Goal: Task Accomplishment & Management: Manage account settings

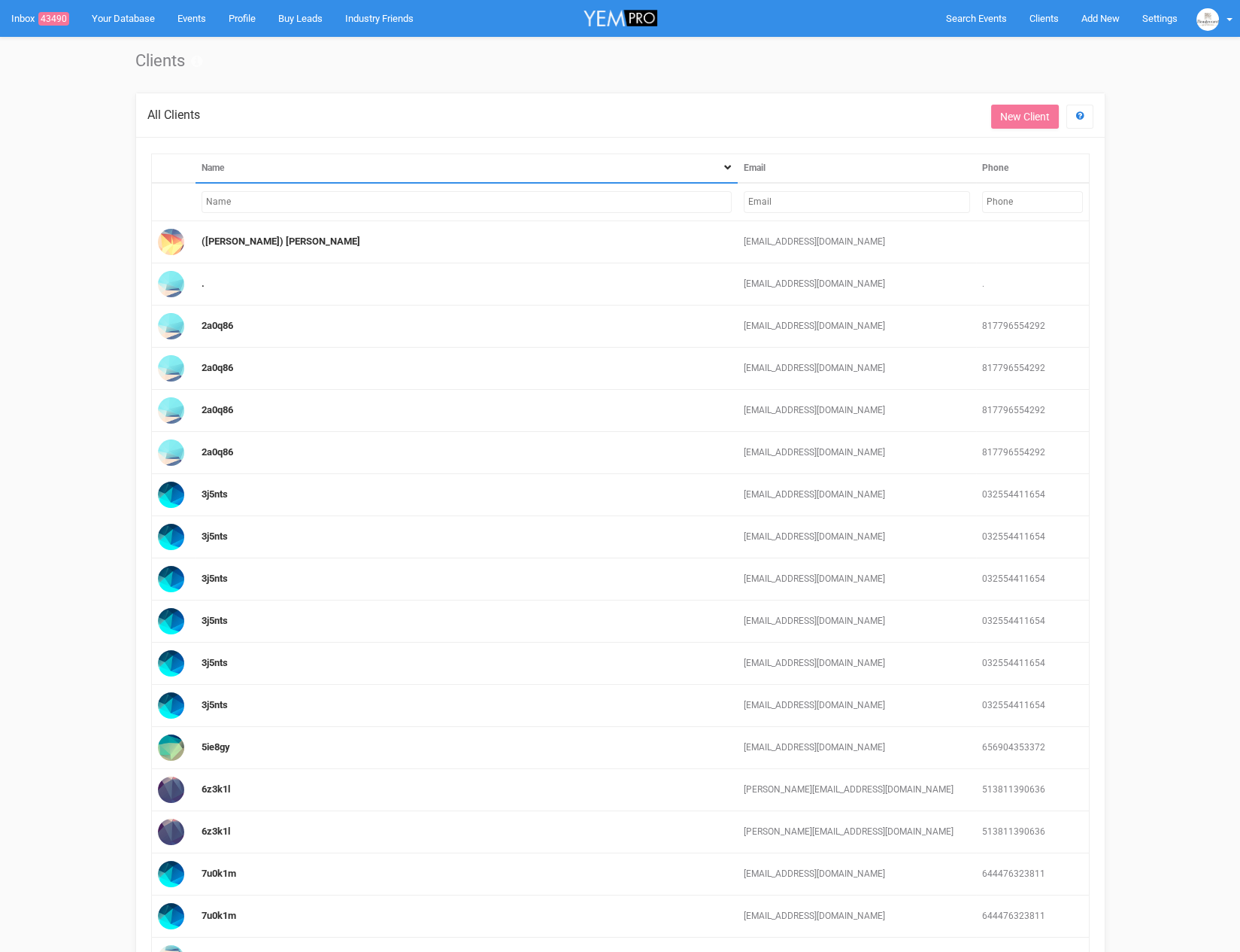
click at [764, 199] on input "text" at bounding box center [857, 202] width 227 height 22
paste input "harnasofie@hotmail.com"
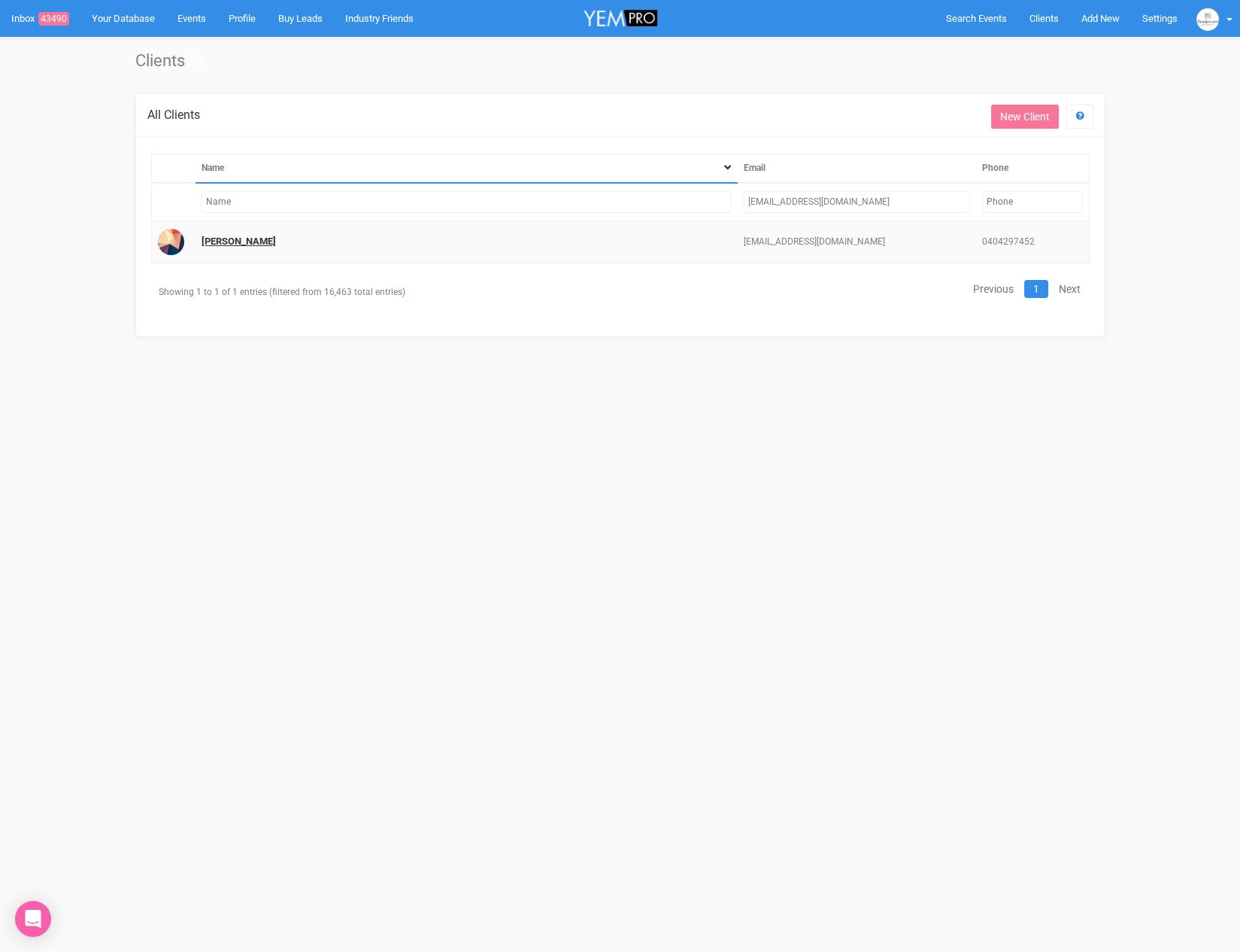
type input "harnasofie@hotmail.com"
click at [222, 236] on link "Harna Fary" at bounding box center [239, 241] width 74 height 11
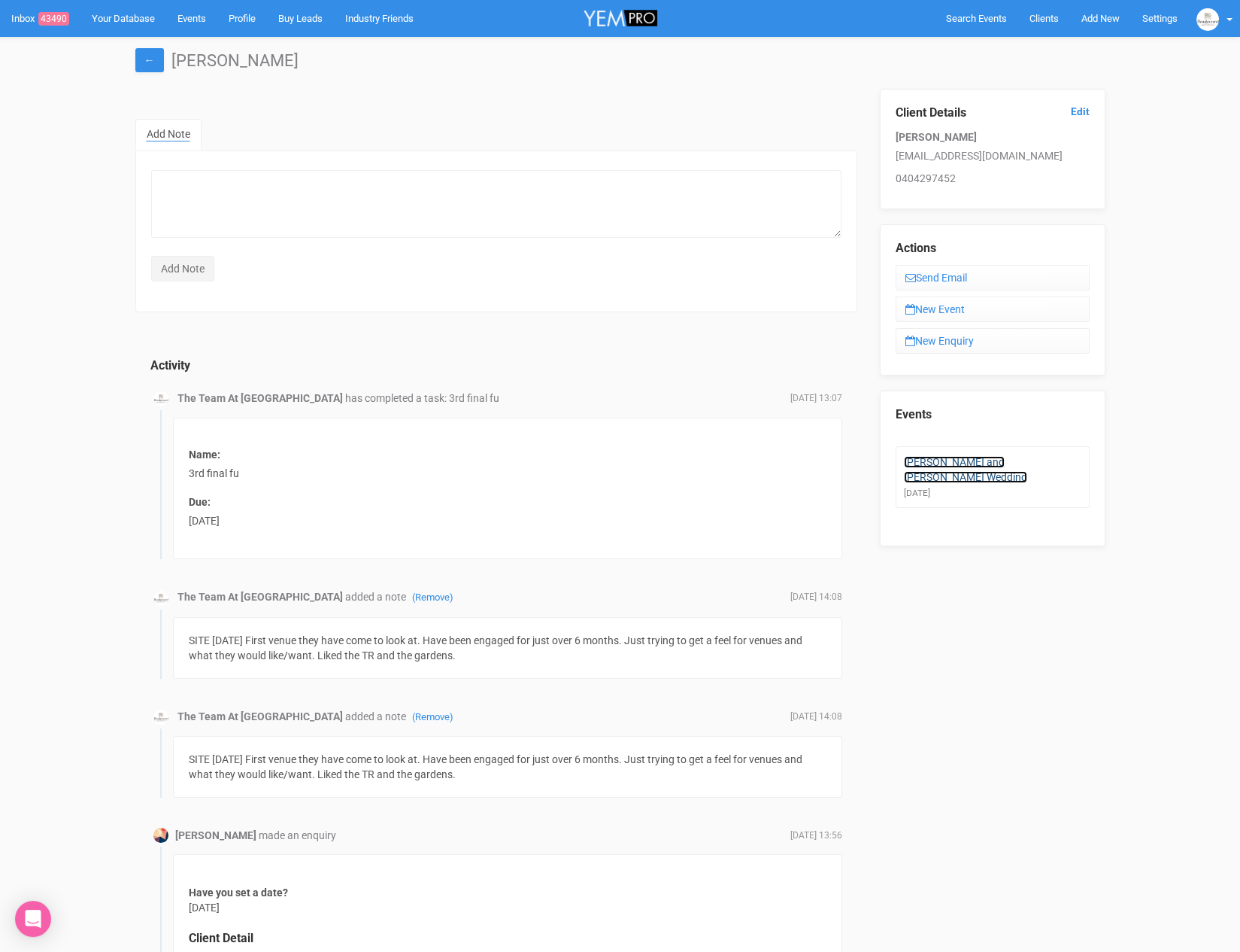
click at [998, 457] on link "Harna and Simon's Wedding" at bounding box center [966, 469] width 123 height 27
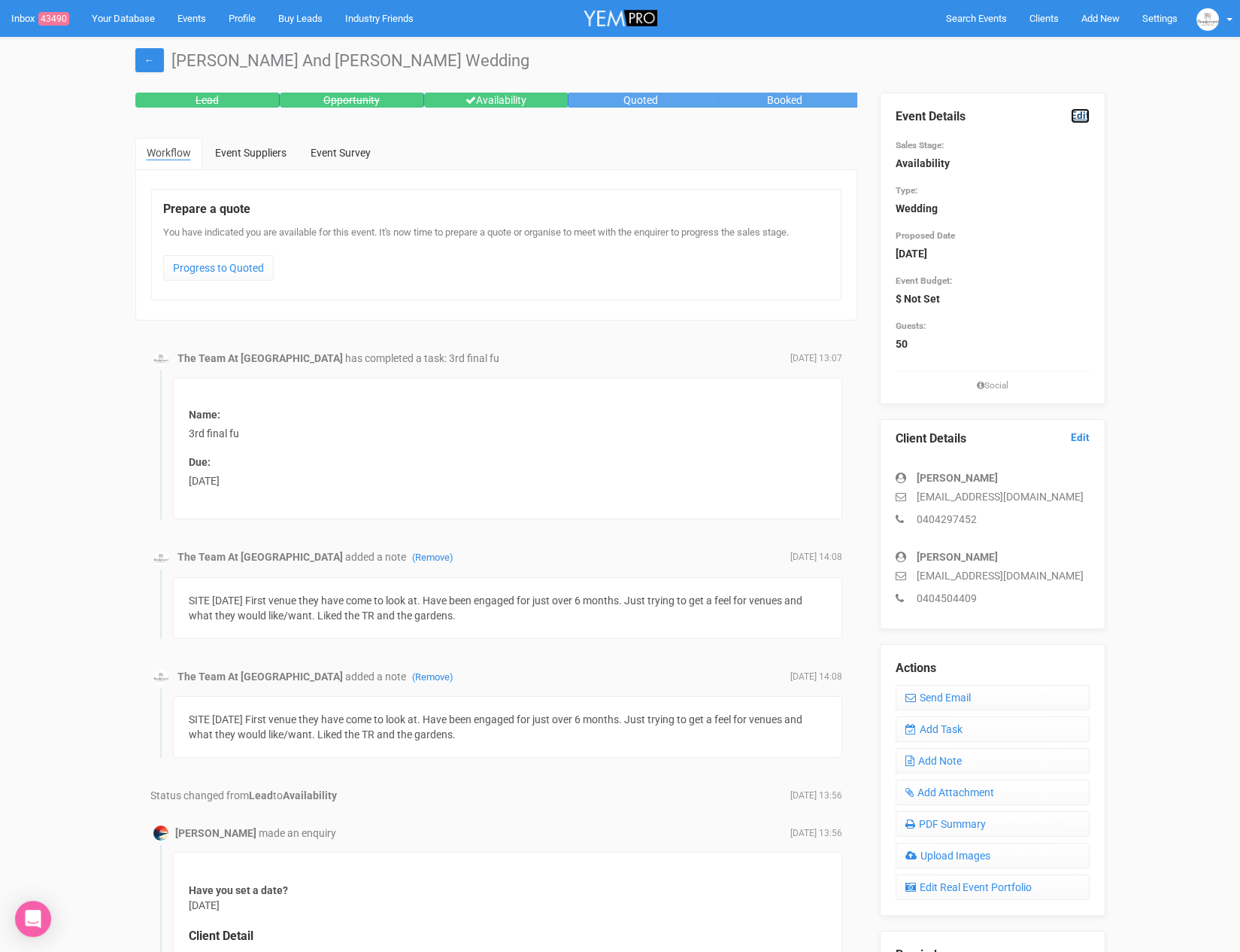
click at [1081, 113] on link "Edit" at bounding box center [1080, 116] width 19 height 15
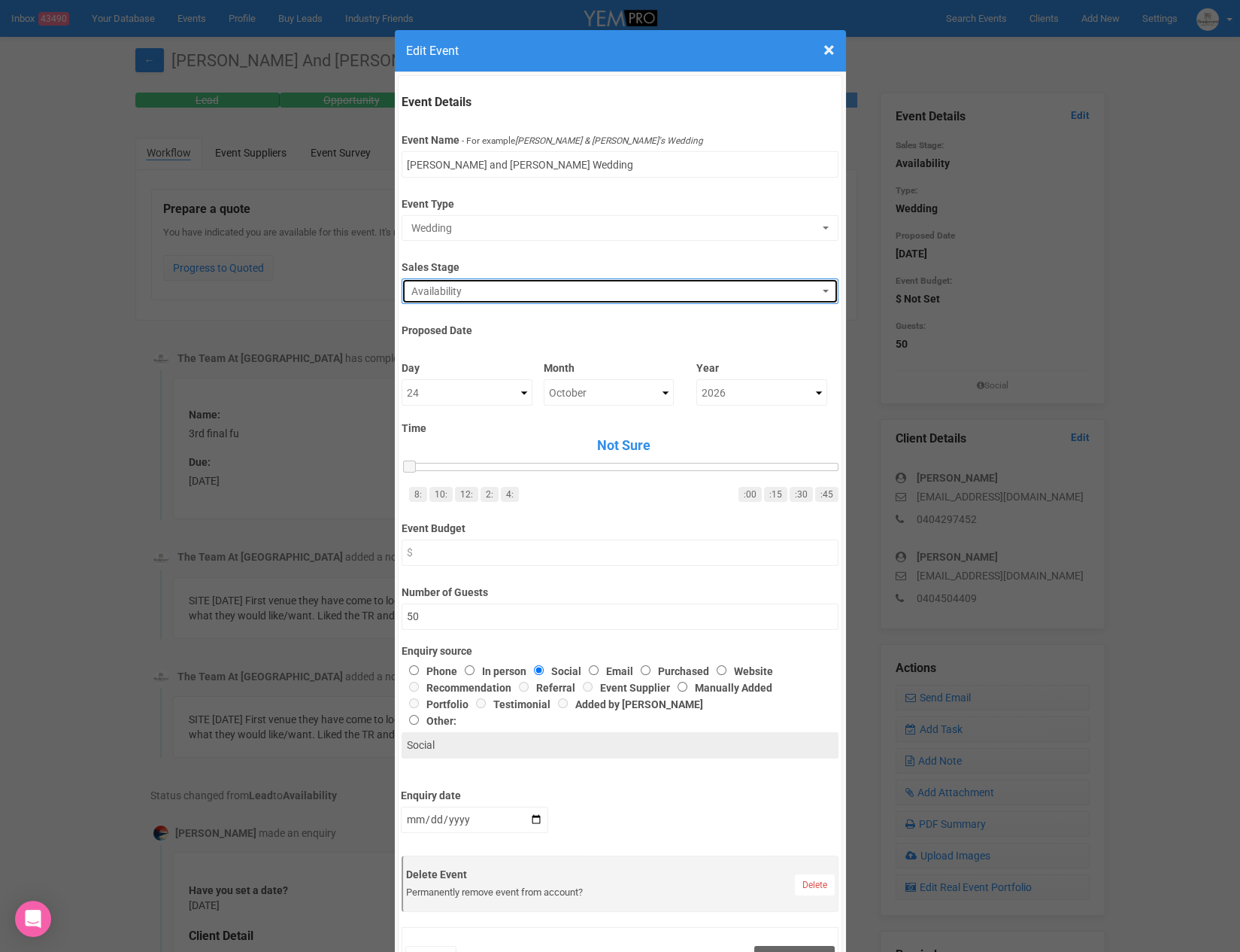
click at [461, 302] on button "Availability" at bounding box center [620, 291] width 437 height 26
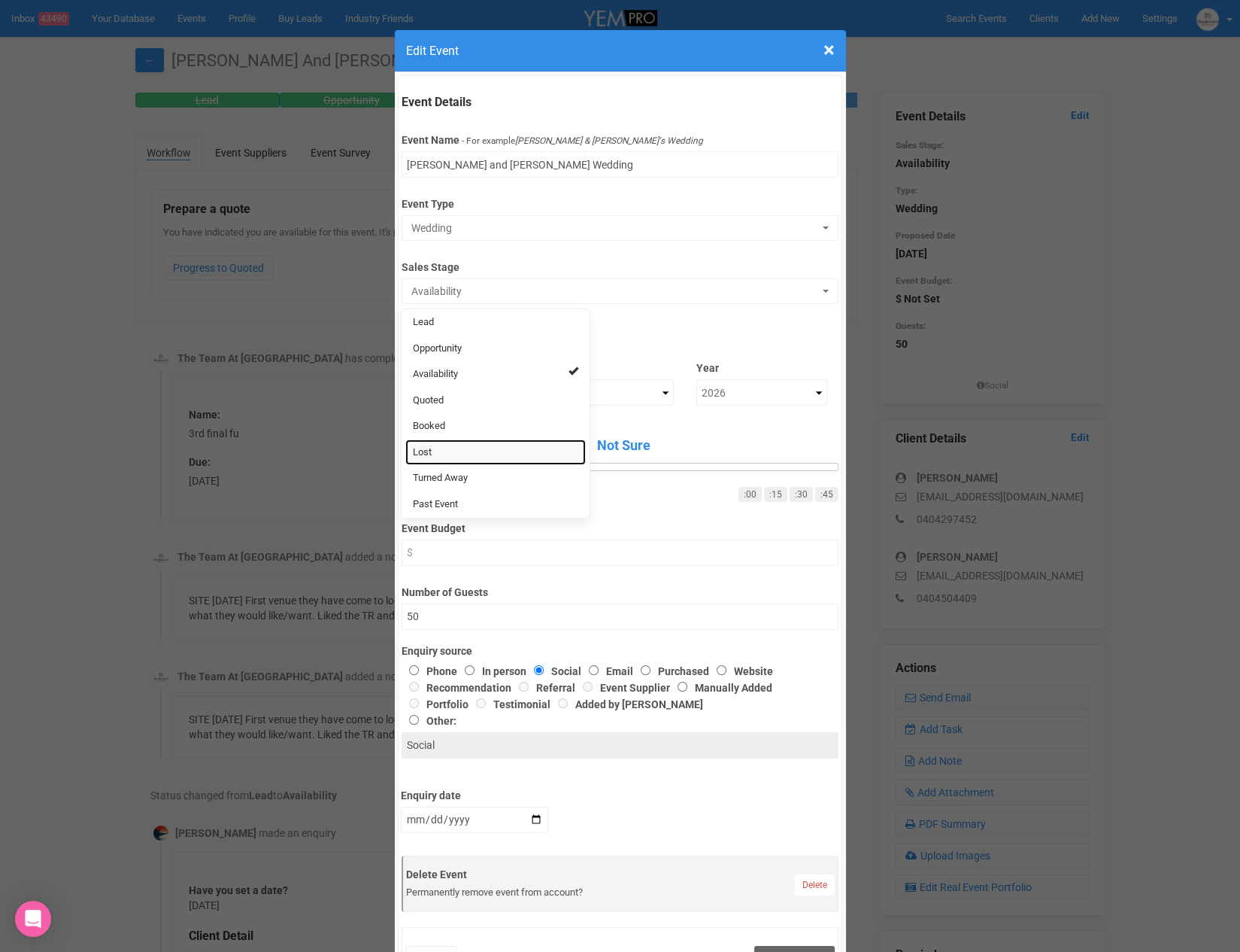
click at [429, 451] on span "Lost" at bounding box center [423, 452] width 19 height 15
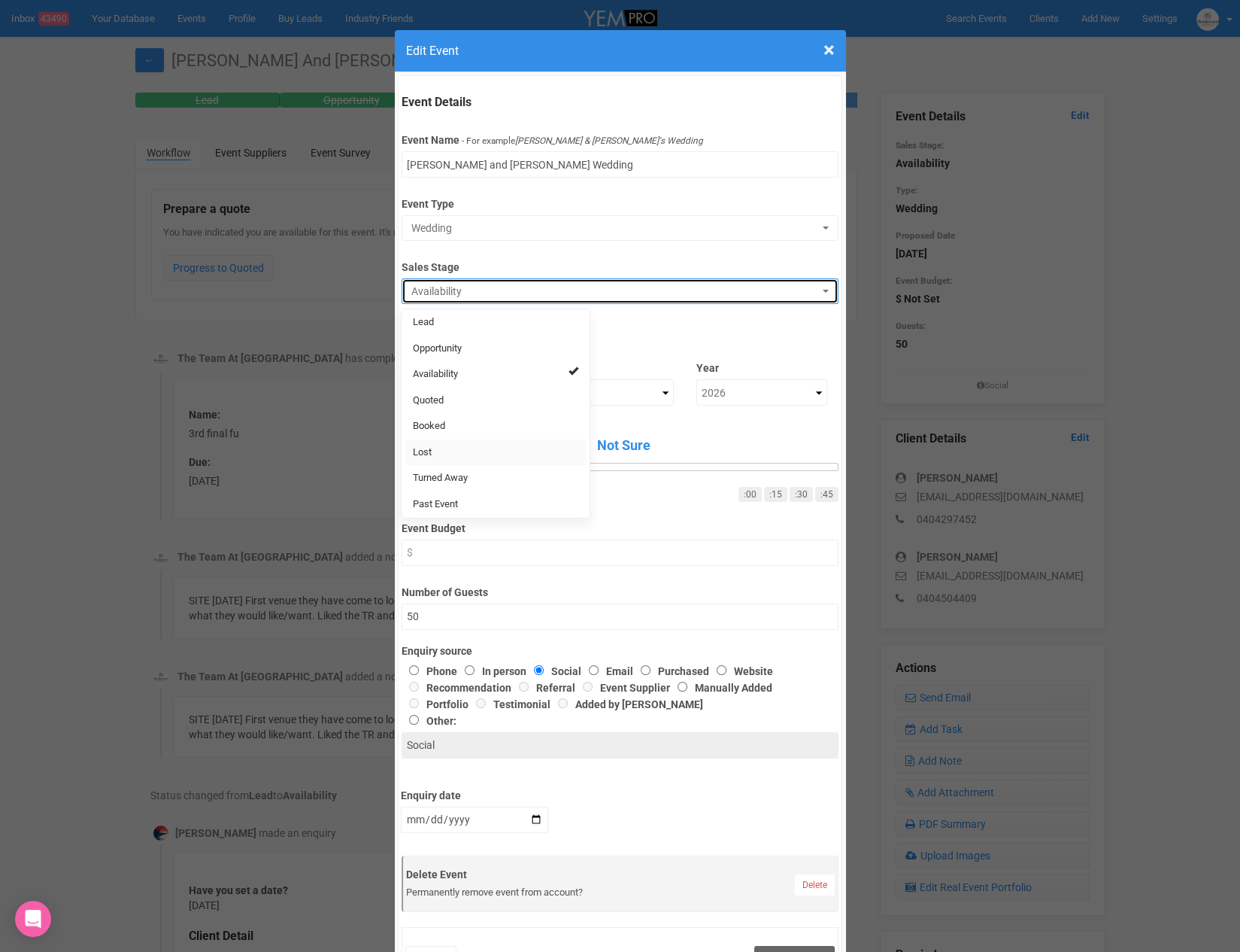
select select "10"
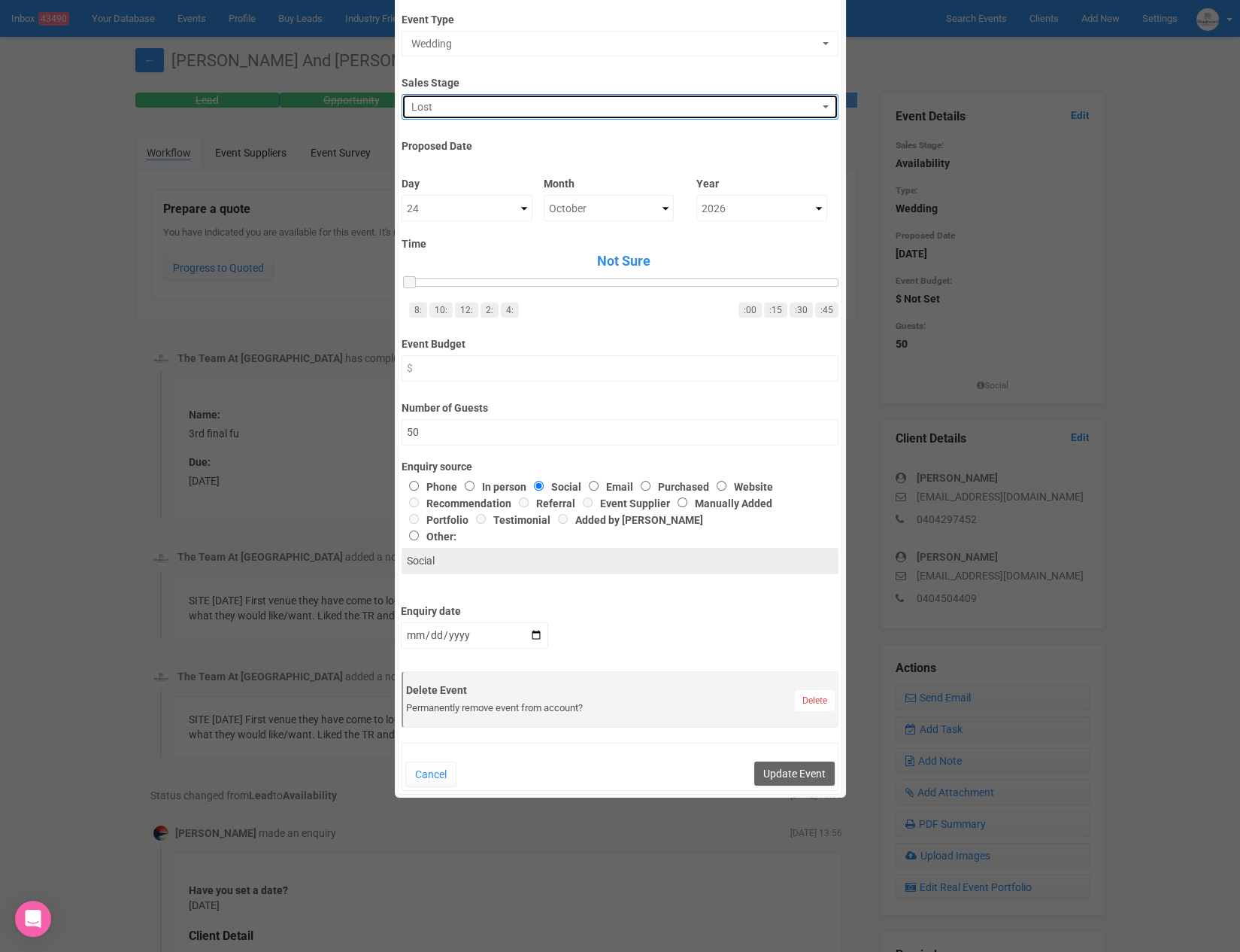
scroll to position [194, 0]
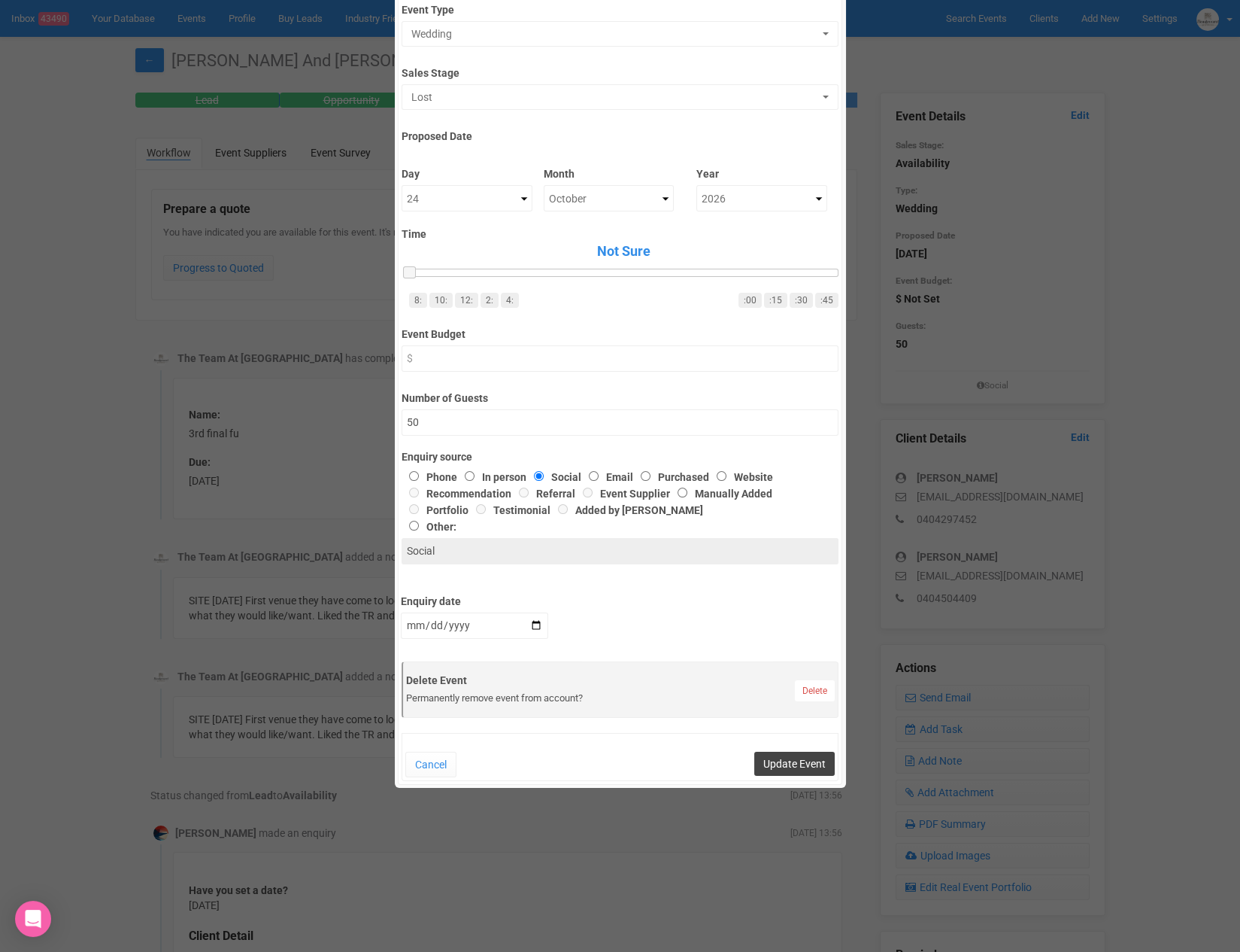
click at [780, 760] on button "Update Event" at bounding box center [794, 763] width 80 height 24
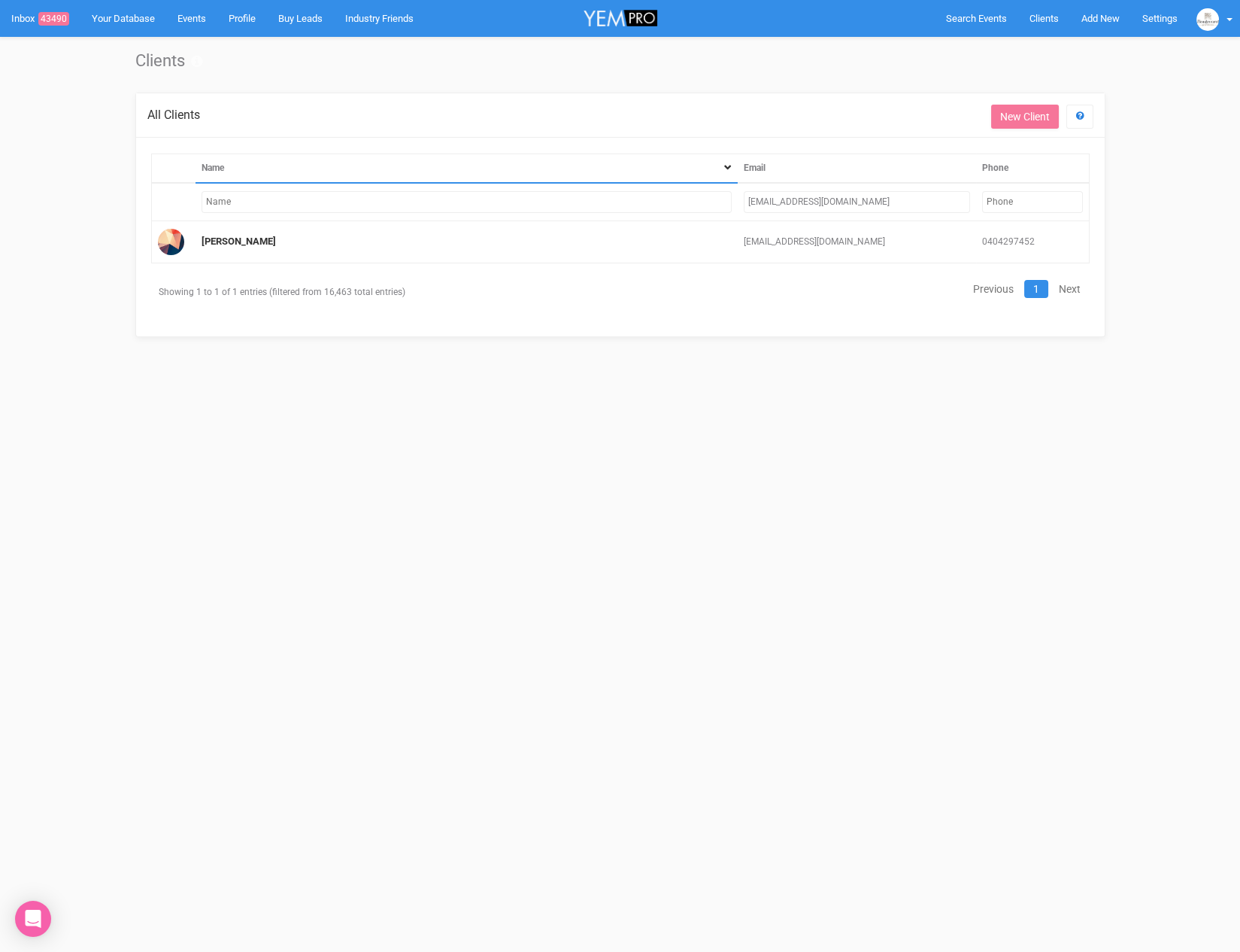
drag, startPoint x: 882, startPoint y: 197, endPoint x: 728, endPoint y: 189, distance: 154.2
click at [728, 189] on tr "harnasofie@hotmail.com" at bounding box center [620, 202] width 938 height 38
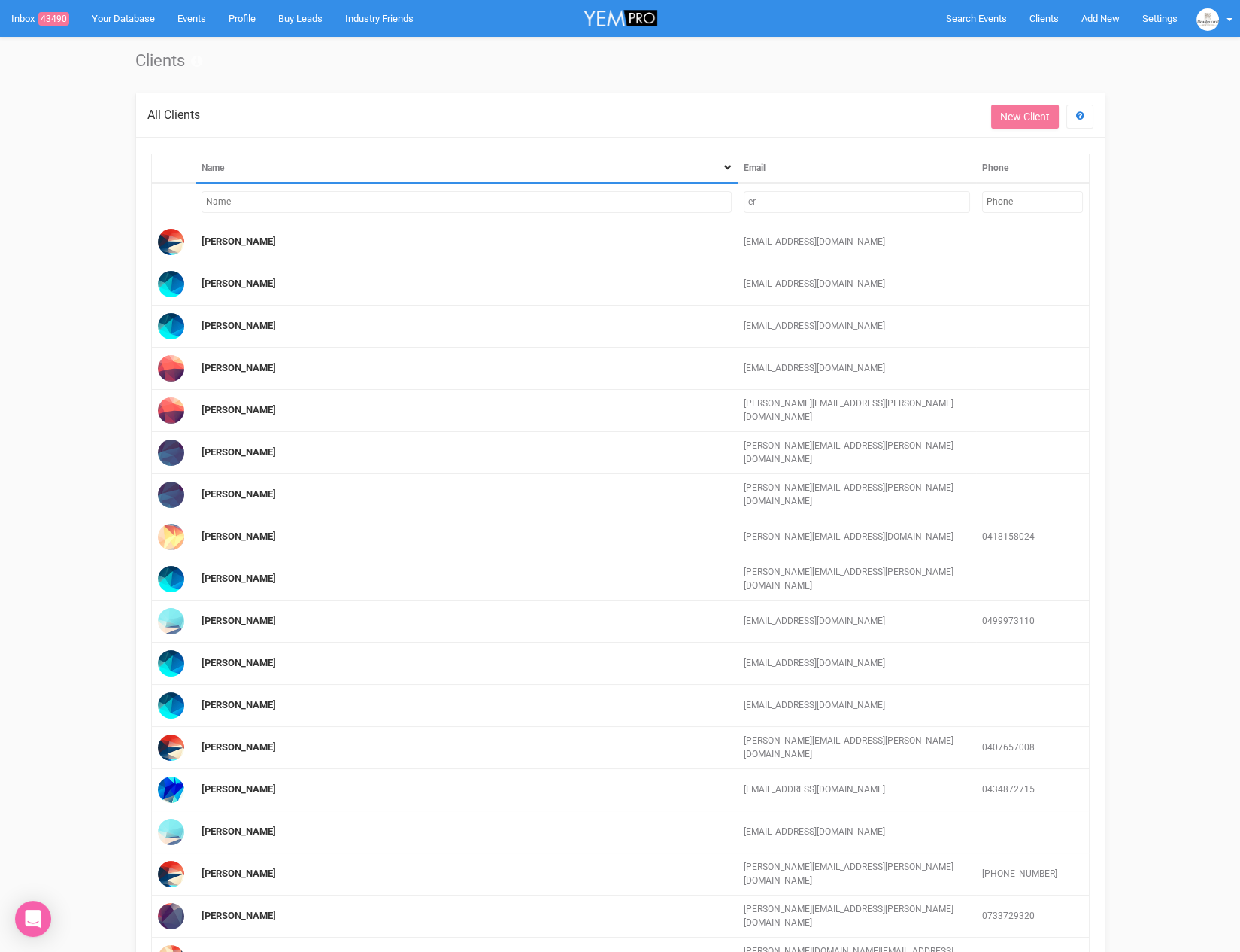
type input "e"
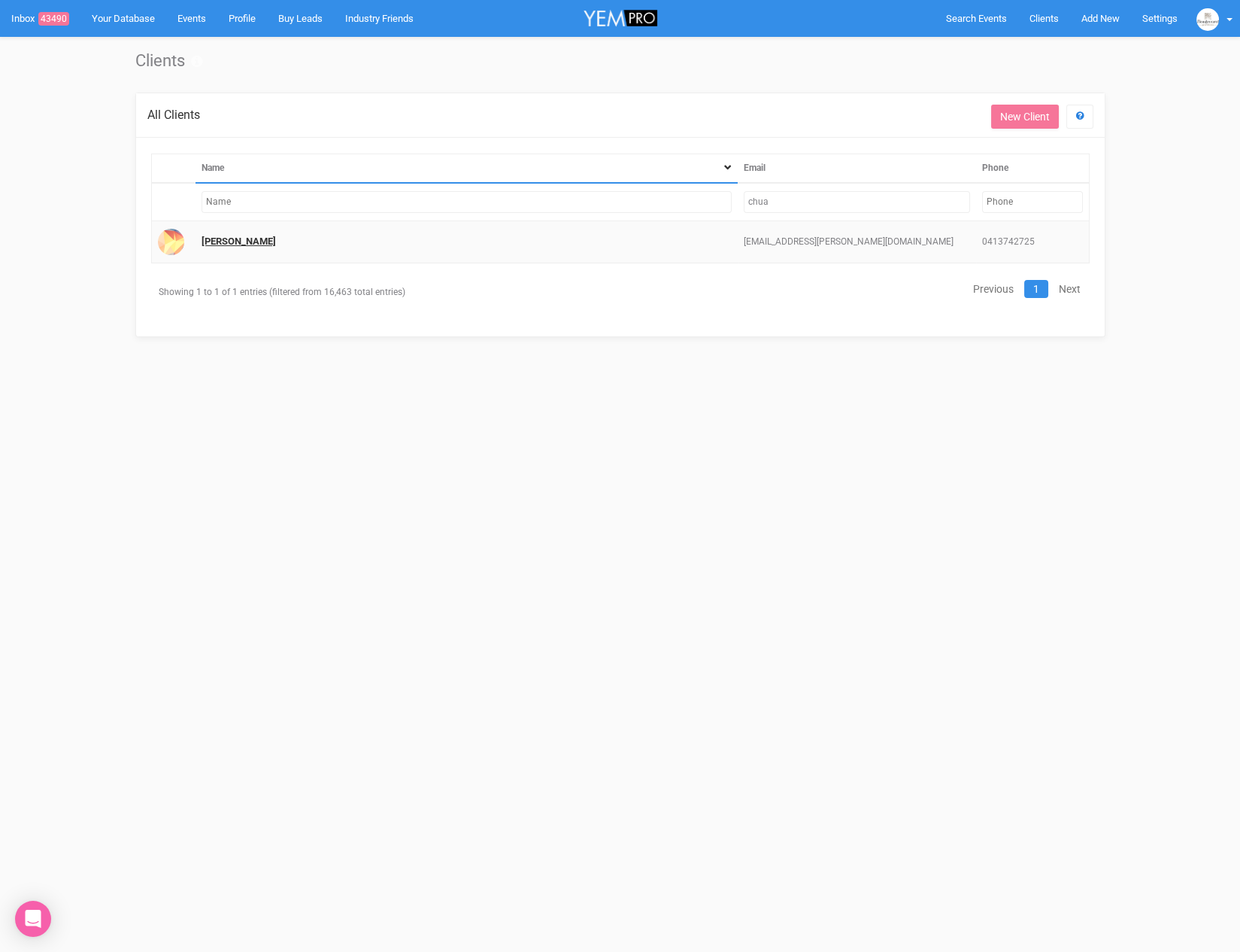
type input "chua"
click at [239, 244] on link "[PERSON_NAME]" at bounding box center [239, 241] width 74 height 11
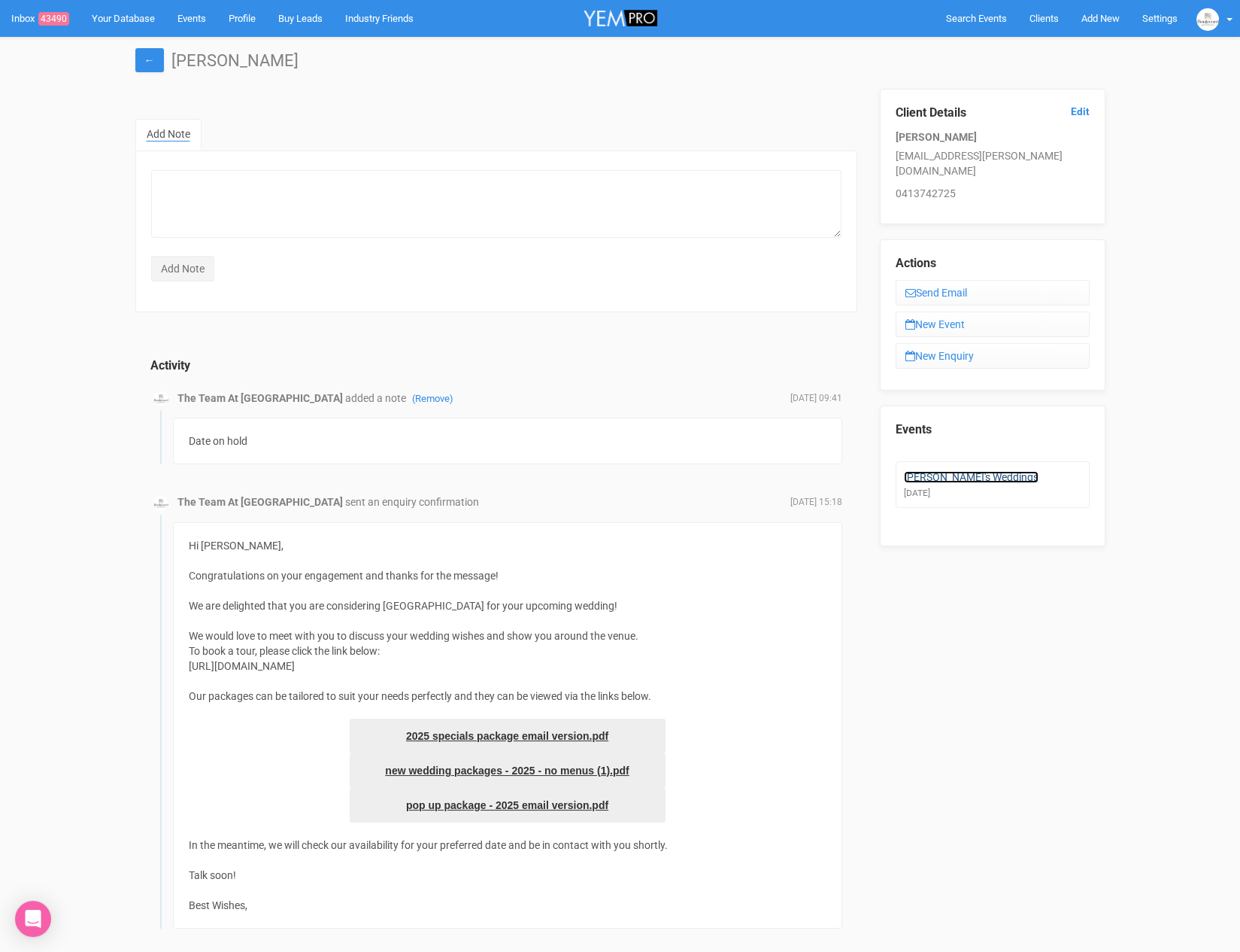
click at [953, 471] on link "[PERSON_NAME]'s Weddings" at bounding box center [972, 477] width 135 height 12
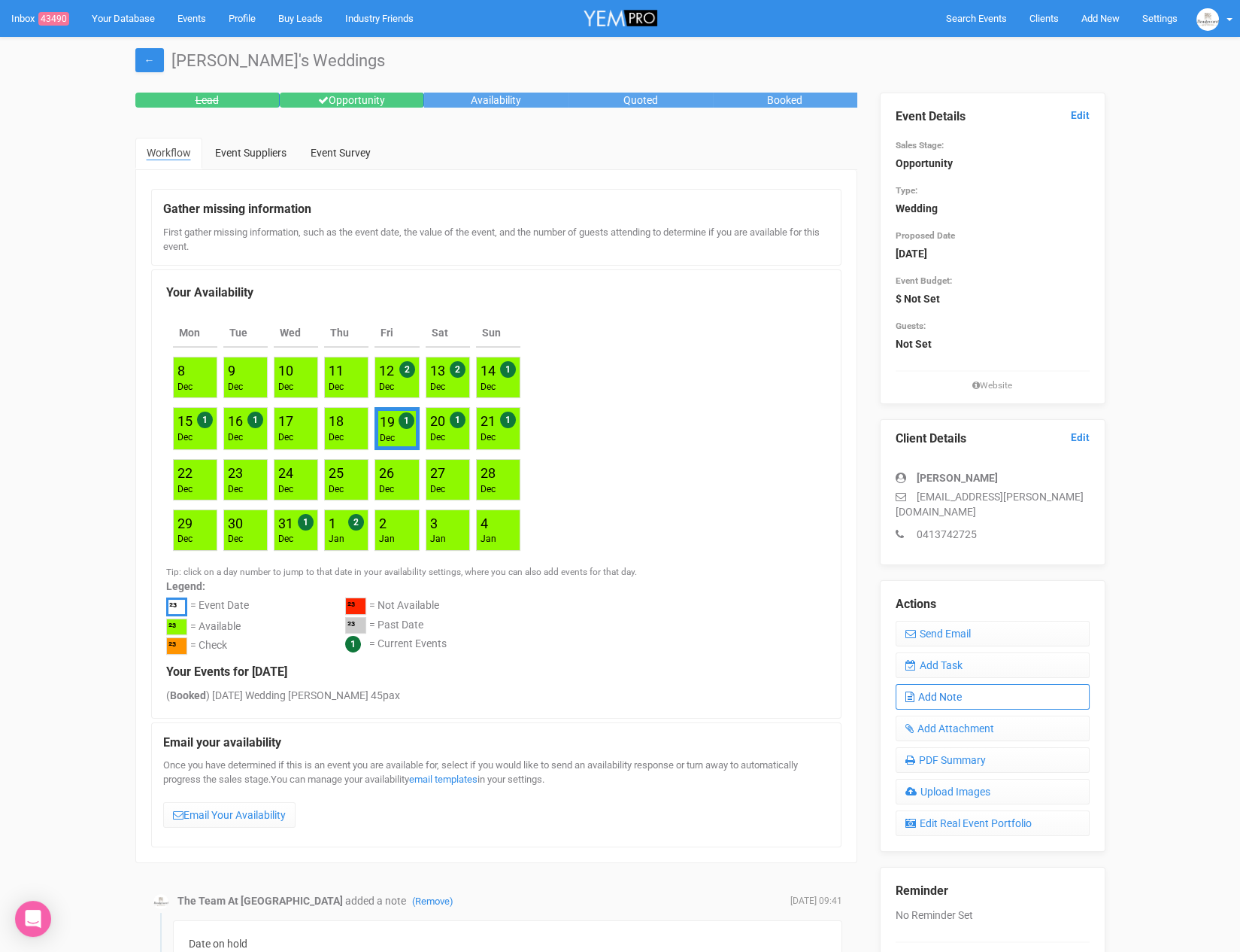
click at [963, 684] on link "Add Note" at bounding box center [993, 697] width 194 height 26
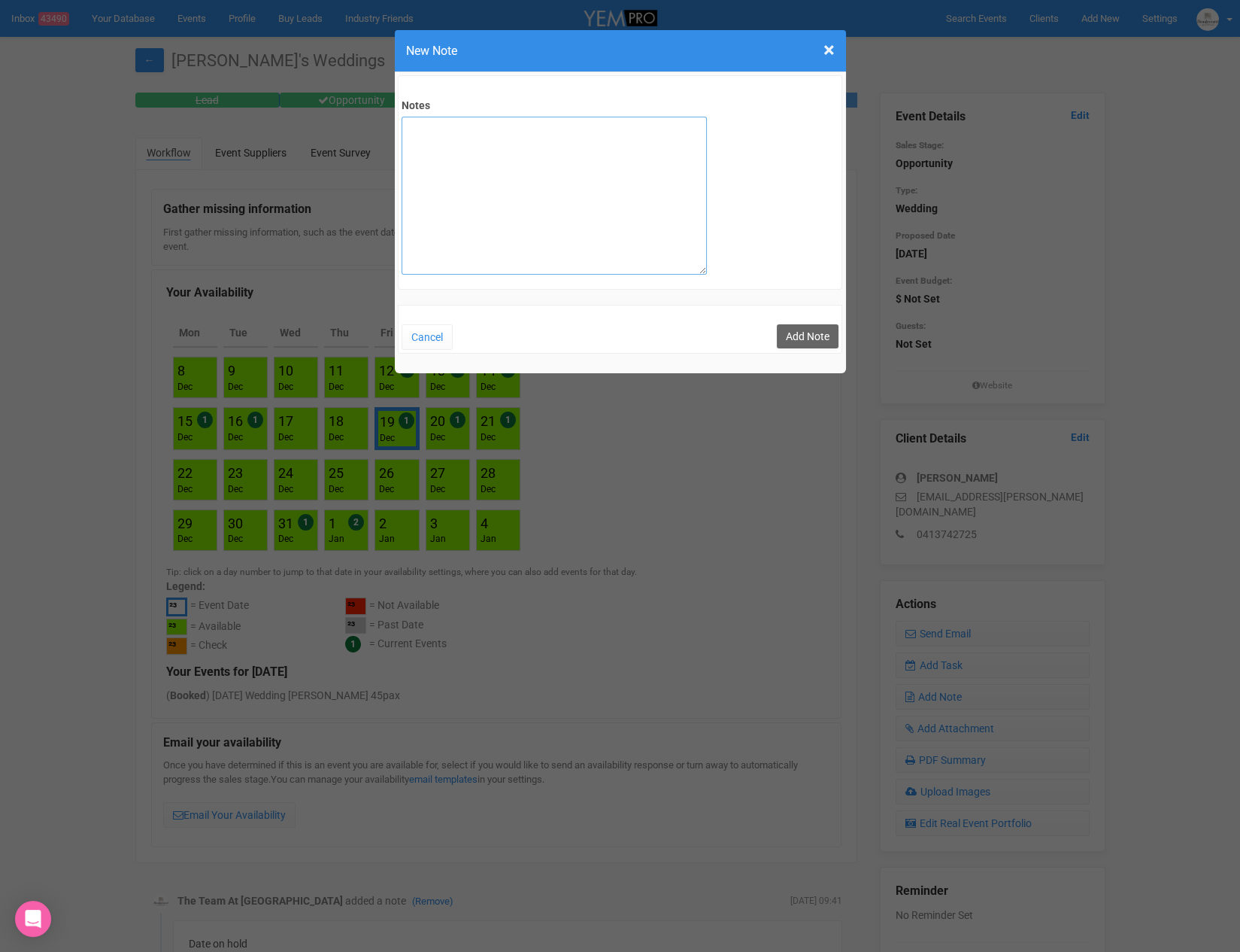
click at [492, 183] on textarea "Notes" at bounding box center [554, 195] width 305 height 158
type textarea "SITE 24/9"
click at [813, 339] on button "Add Note" at bounding box center [808, 336] width 62 height 24
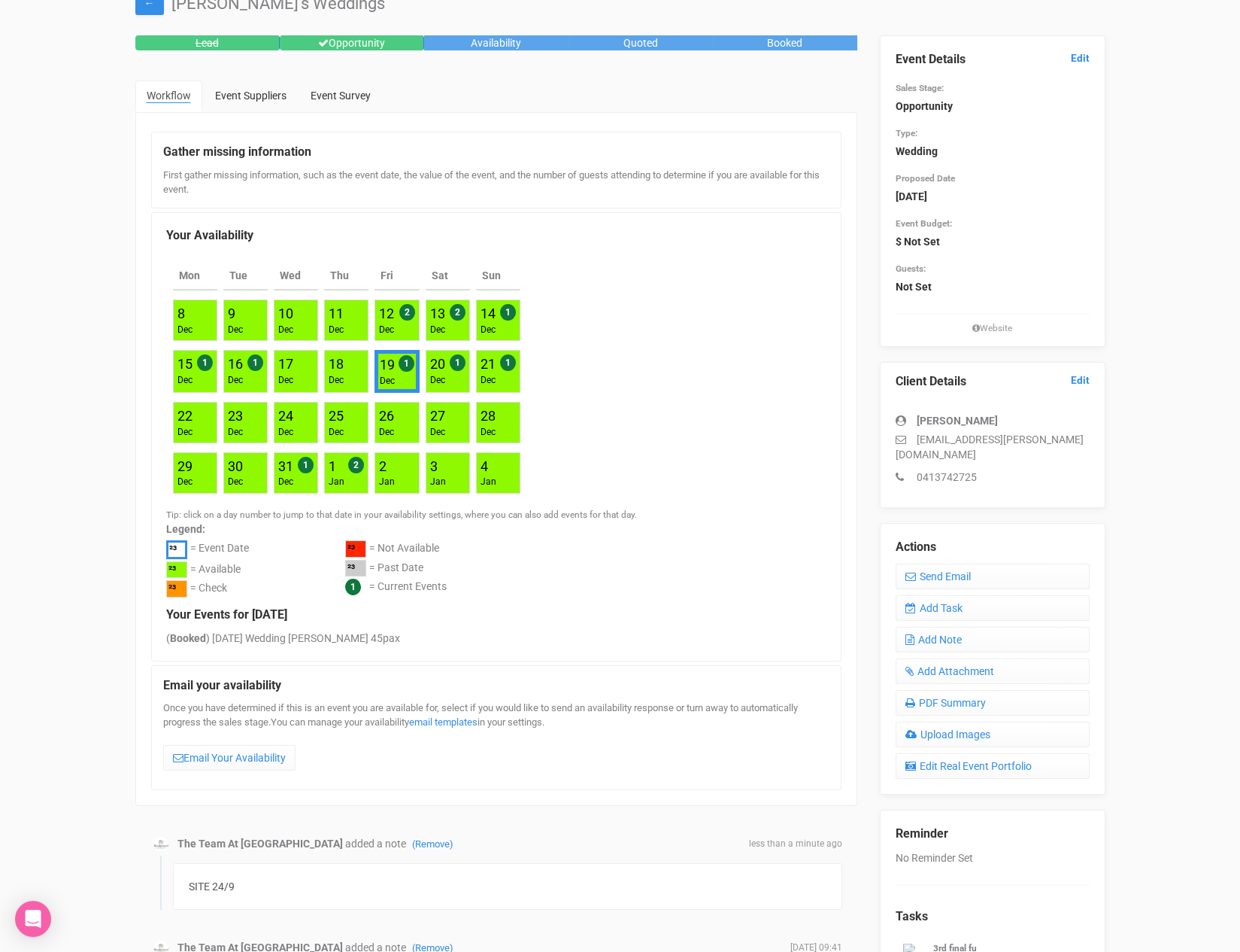
scroll to position [61, 0]
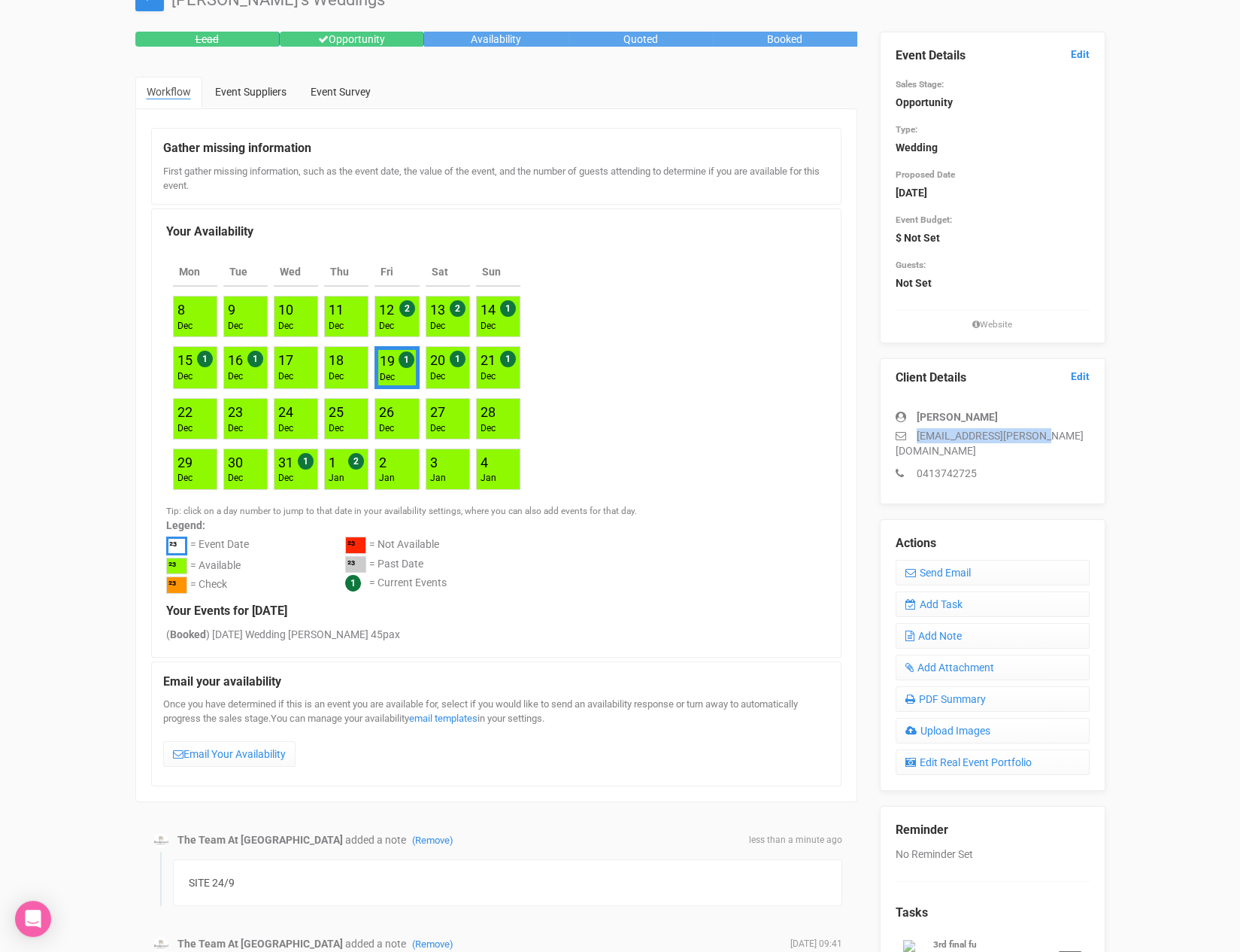
drag, startPoint x: 1052, startPoint y: 438, endPoint x: 917, endPoint y: 434, distance: 135.1
click at [918, 435] on p "[EMAIL_ADDRESS][PERSON_NAME][DOMAIN_NAME]" at bounding box center [993, 442] width 194 height 30
copy p "[EMAIL_ADDRESS][PERSON_NAME][DOMAIN_NAME]"
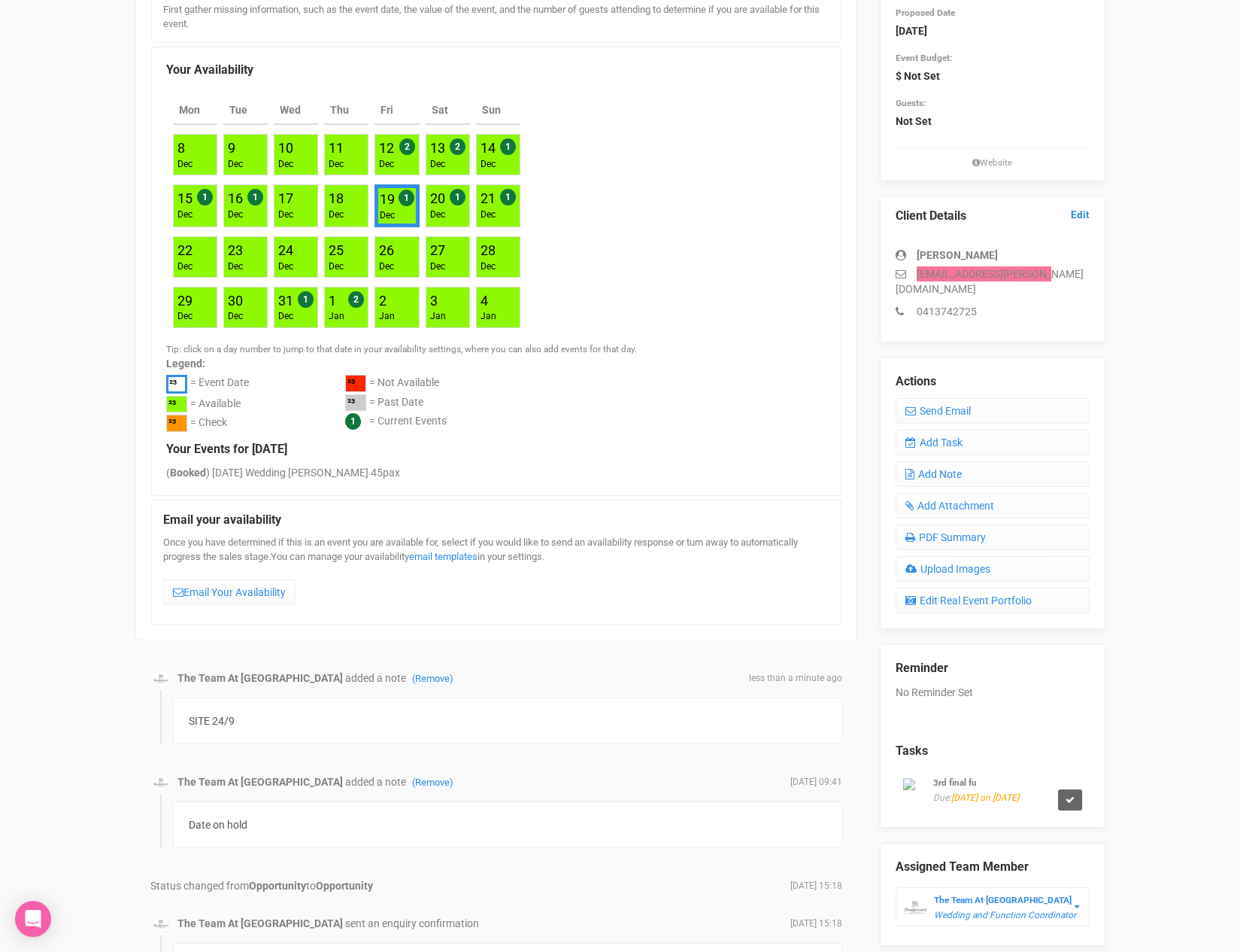
scroll to position [245, 0]
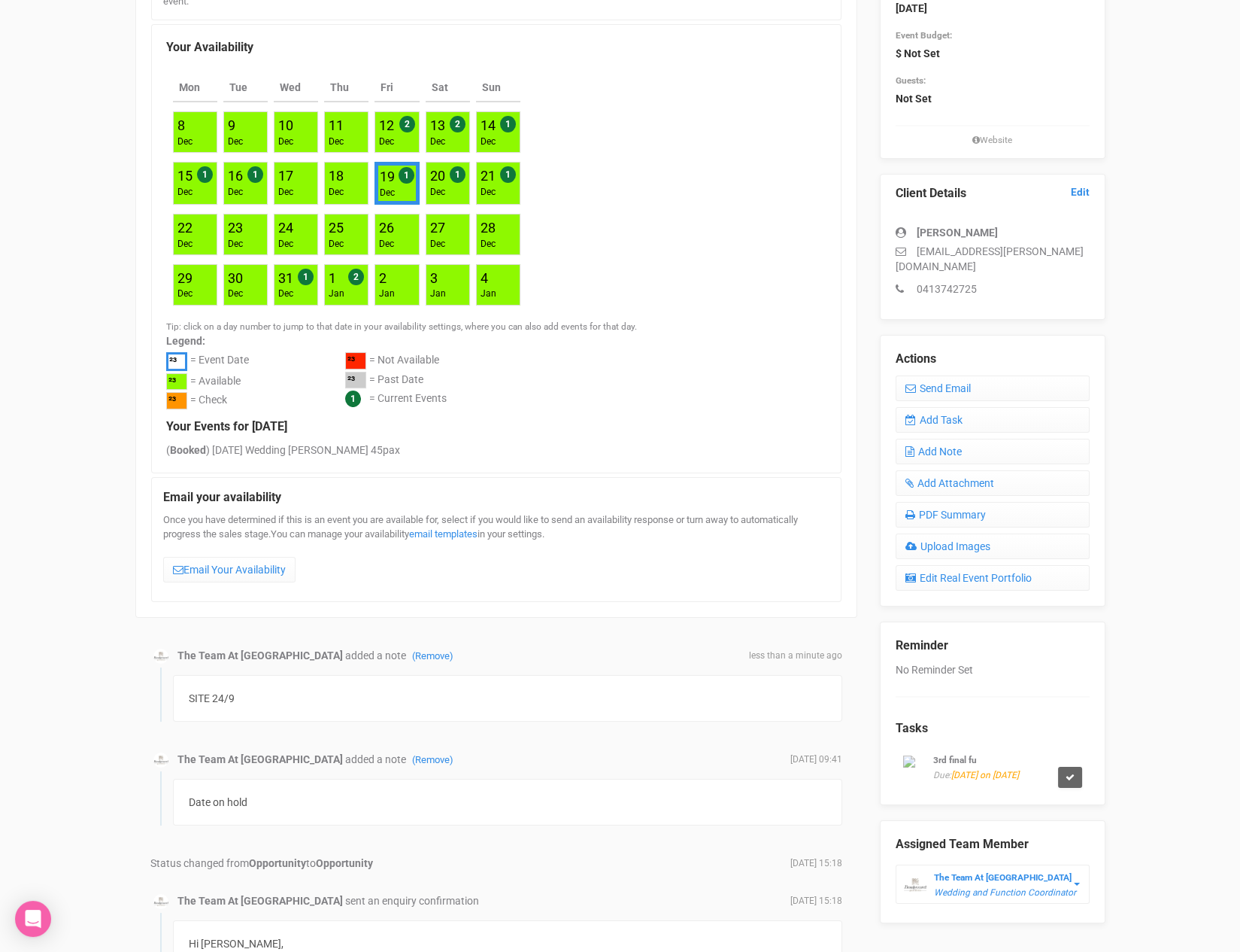
click at [968, 755] on small "3rd final fu" at bounding box center [955, 760] width 44 height 10
click at [960, 781] on input "3rd final fu" at bounding box center [993, 794] width 179 height 27
drag, startPoint x: 955, startPoint y: 774, endPoint x: 892, endPoint y: 774, distance: 63.0
click at [892, 774] on div "Reminder No Reminder Set Tasks Name 3rd final fu Comments The Team At Boulevard…" at bounding box center [993, 882] width 226 height 522
type input "2nd FU after site"
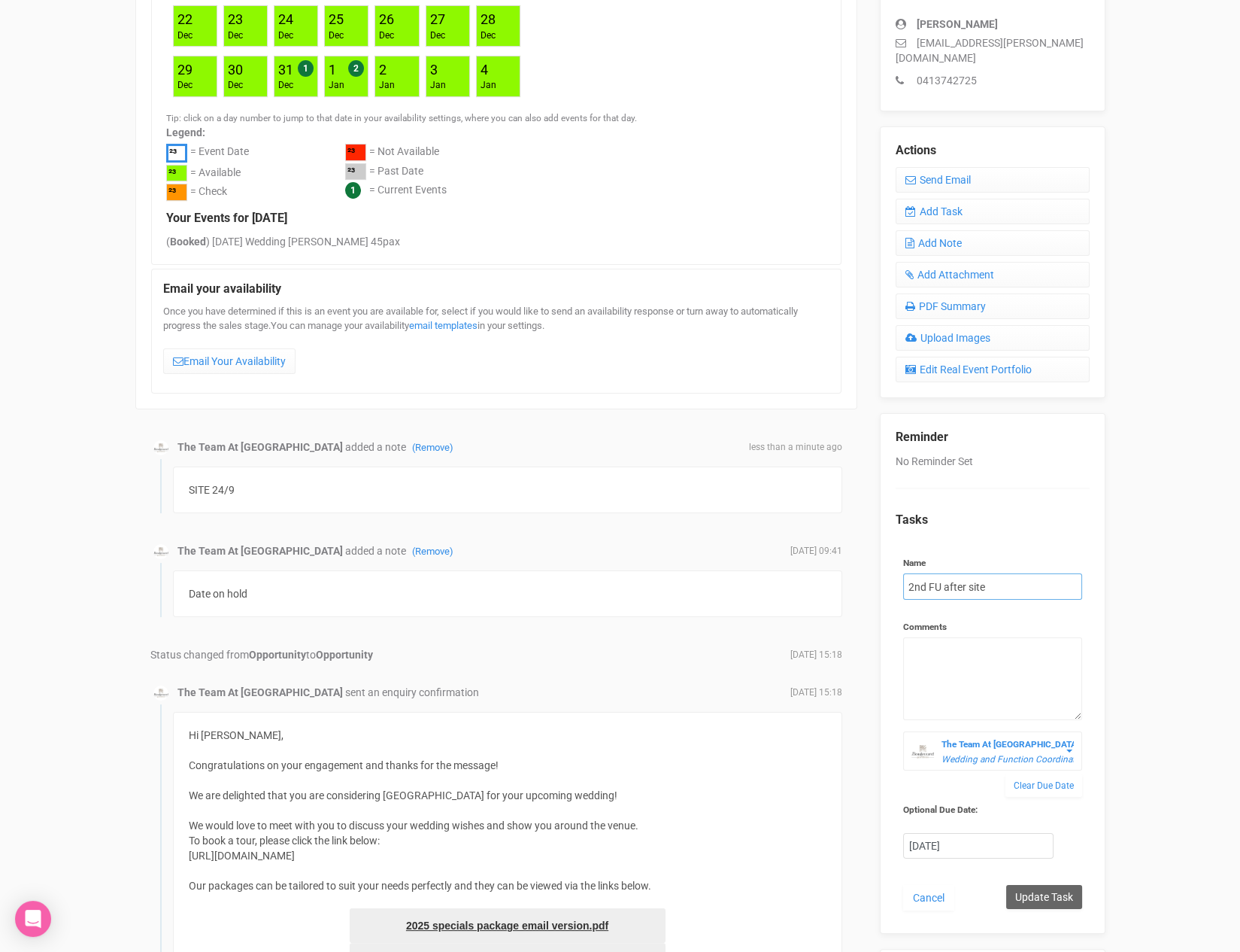
scroll to position [462, 0]
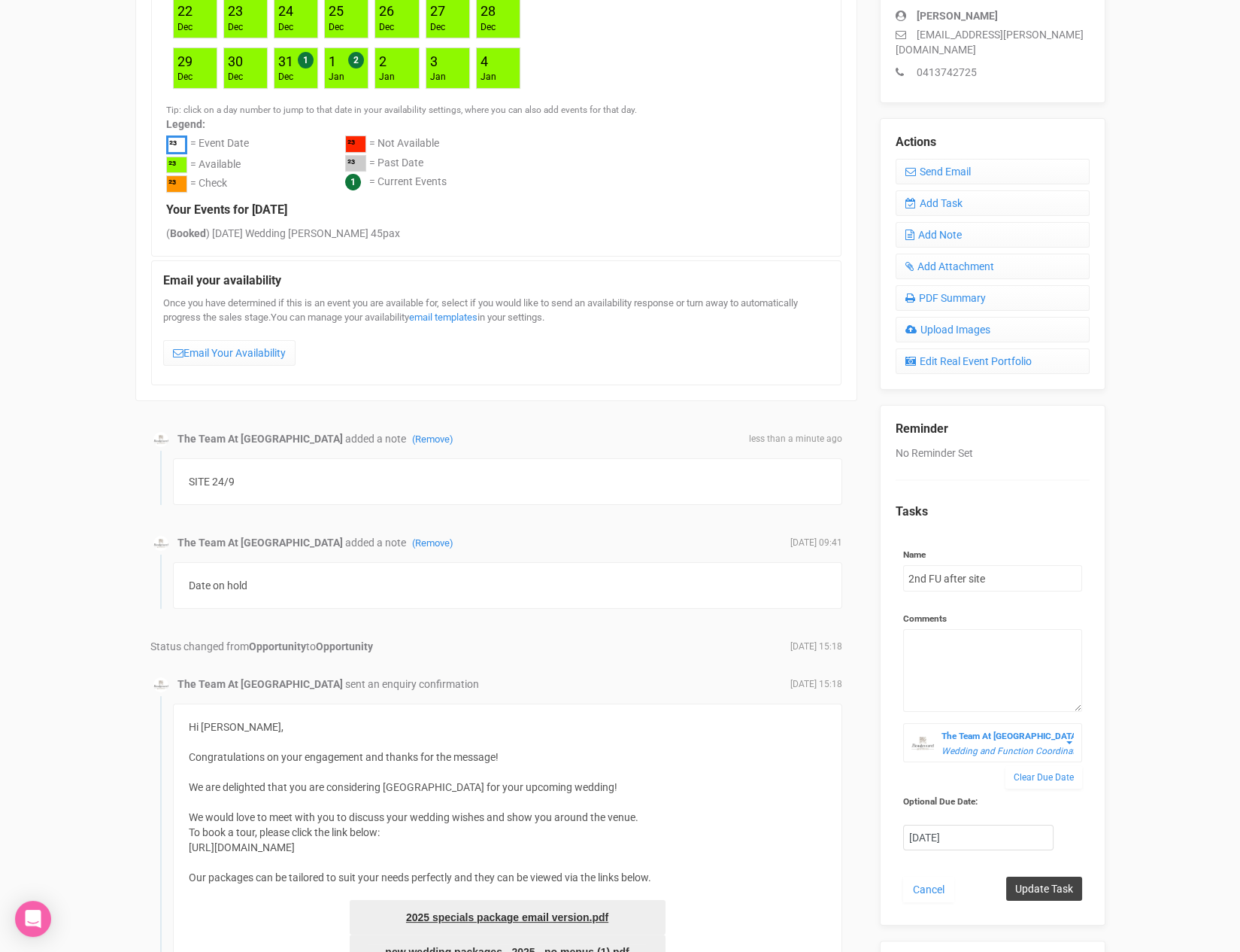
click at [1061, 876] on input "Update Task" at bounding box center [1044, 888] width 76 height 24
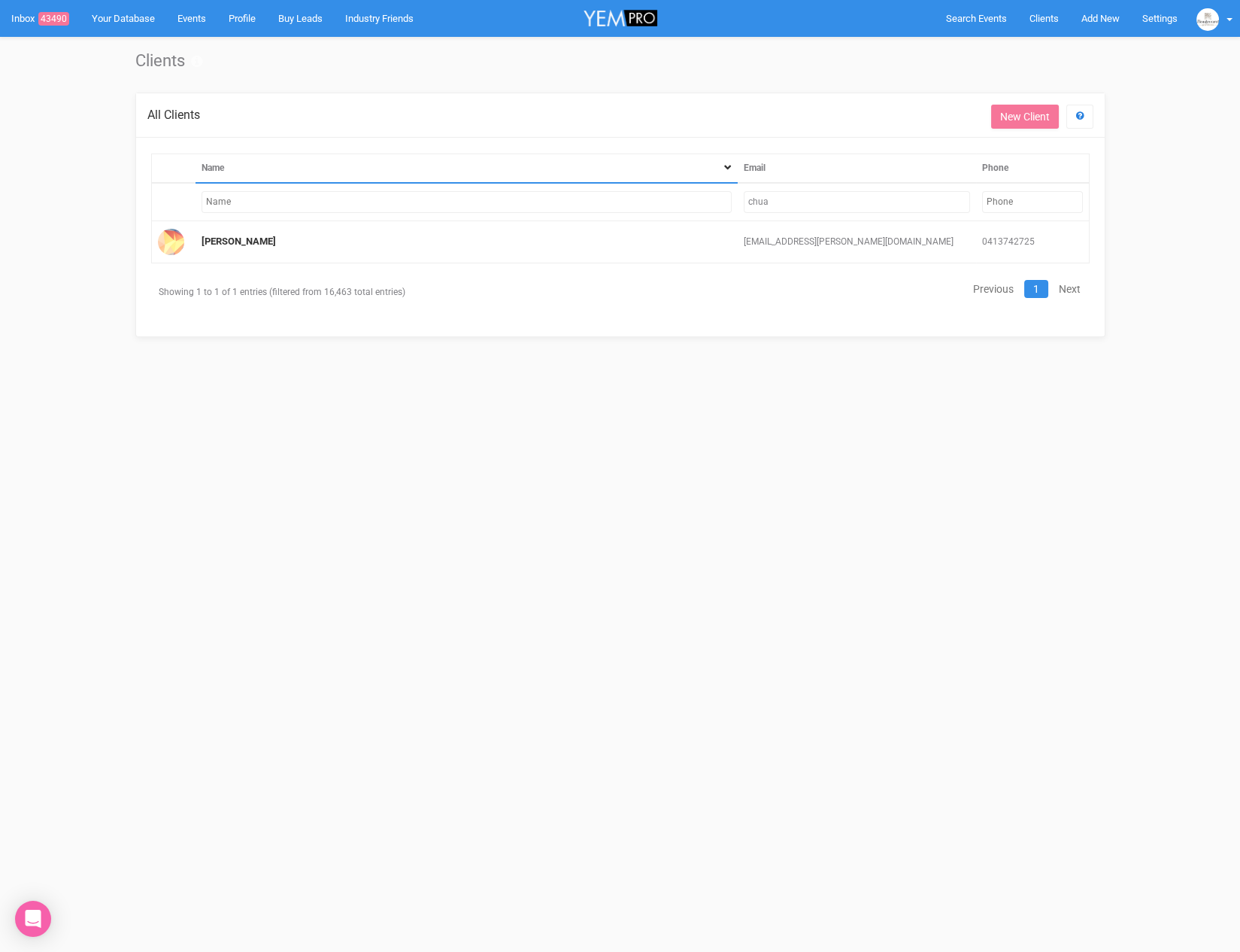
drag, startPoint x: 751, startPoint y: 200, endPoint x: 711, endPoint y: 198, distance: 40.0
click at [711, 198] on tr "chua" at bounding box center [620, 202] width 938 height 38
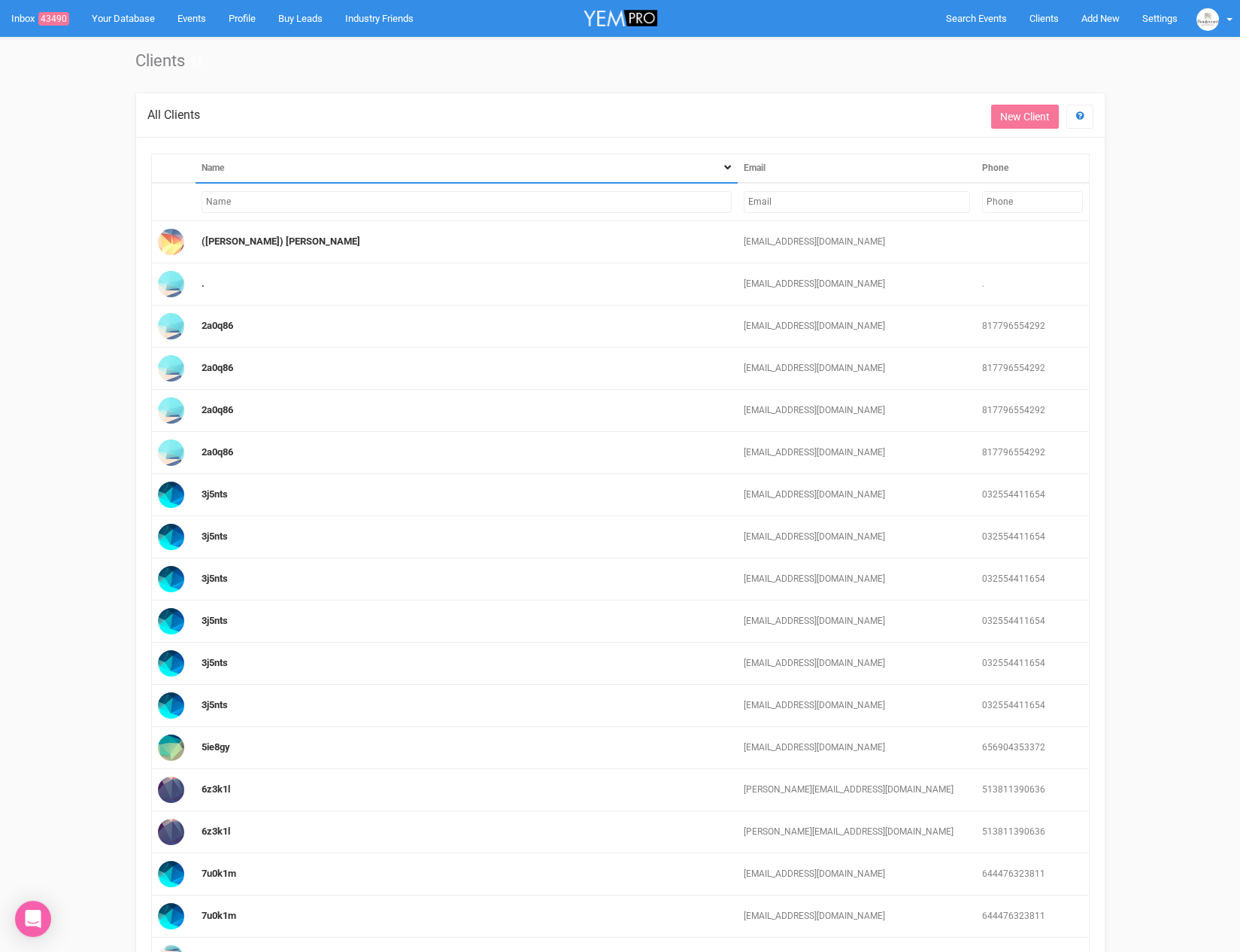
click at [667, 204] on input "text" at bounding box center [467, 202] width 529 height 22
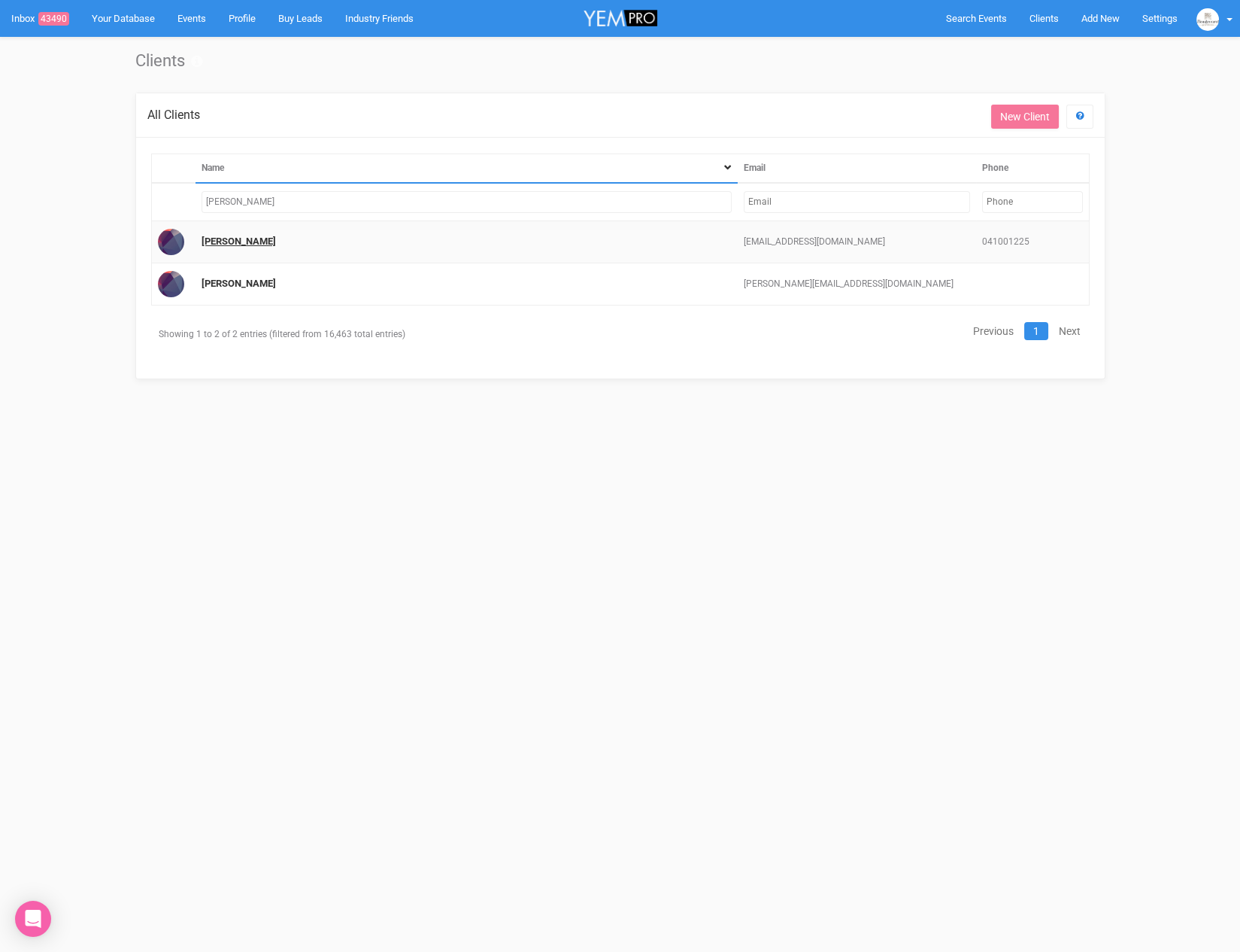
type input "thomas b"
click at [235, 239] on link "Thomas Boban" at bounding box center [239, 241] width 74 height 11
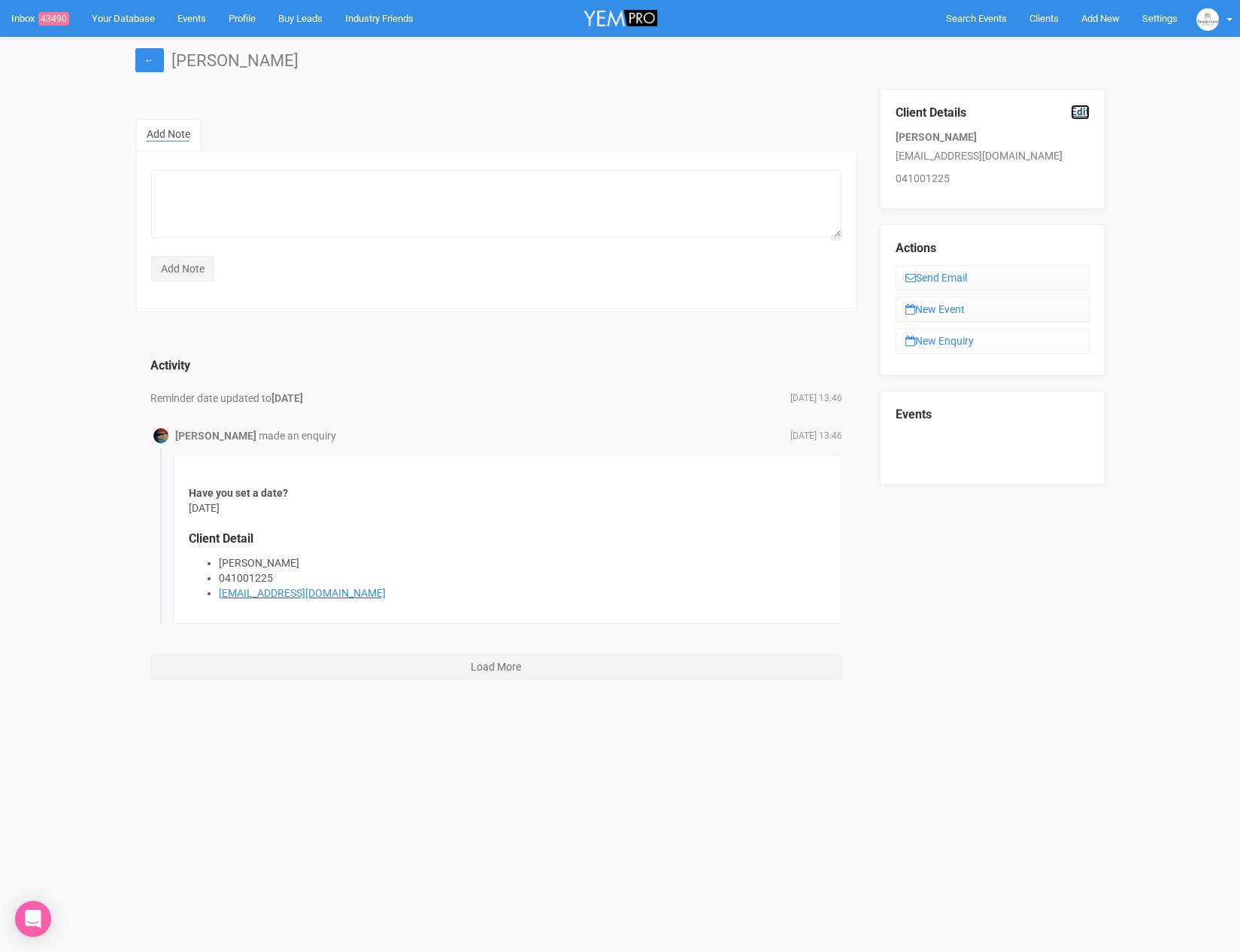
click at [1087, 110] on link "Edit" at bounding box center [1080, 111] width 19 height 15
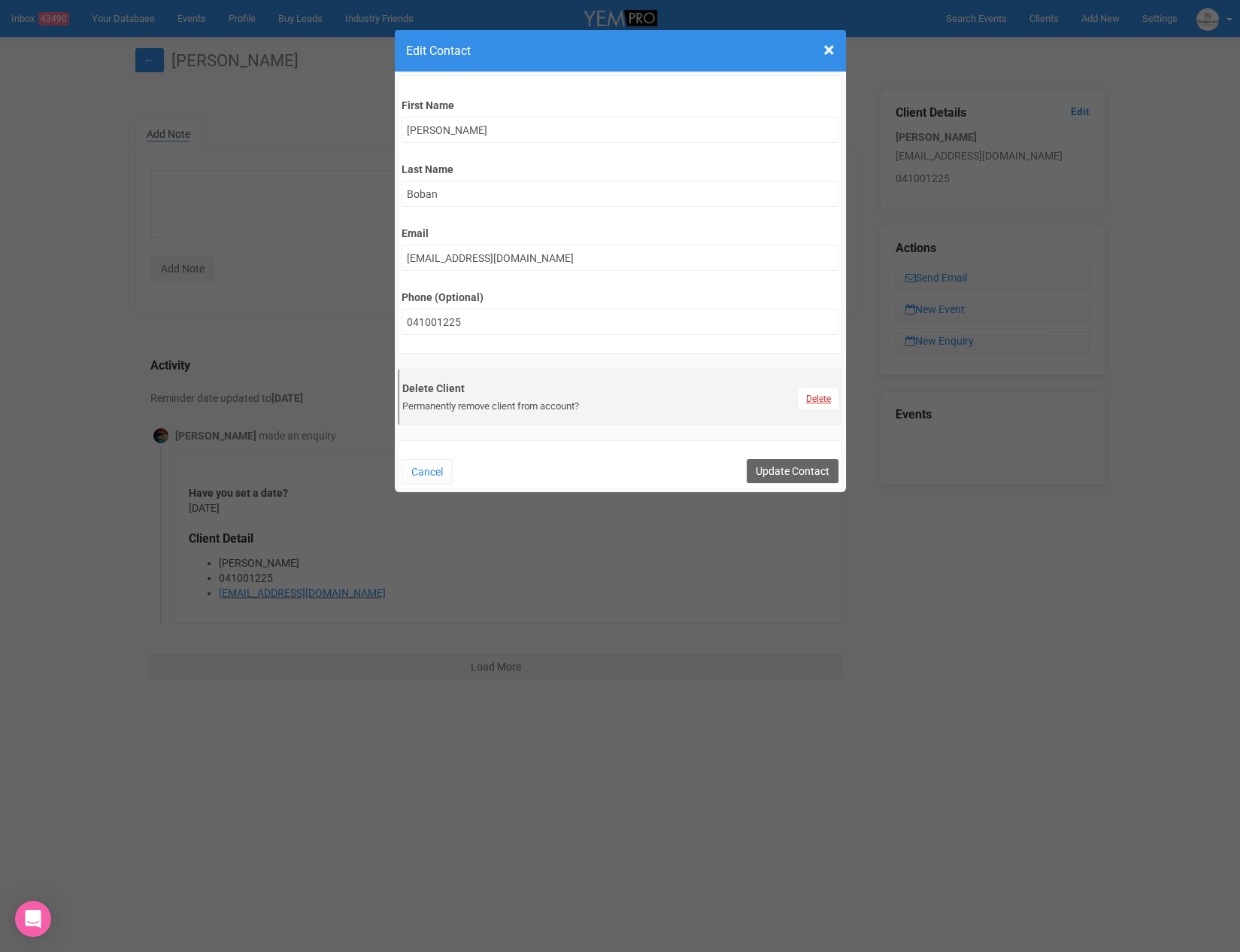
click at [805, 398] on link "Delete" at bounding box center [818, 398] width 40 height 21
click at [823, 357] on link "Confirm" at bounding box center [830, 361] width 47 height 21
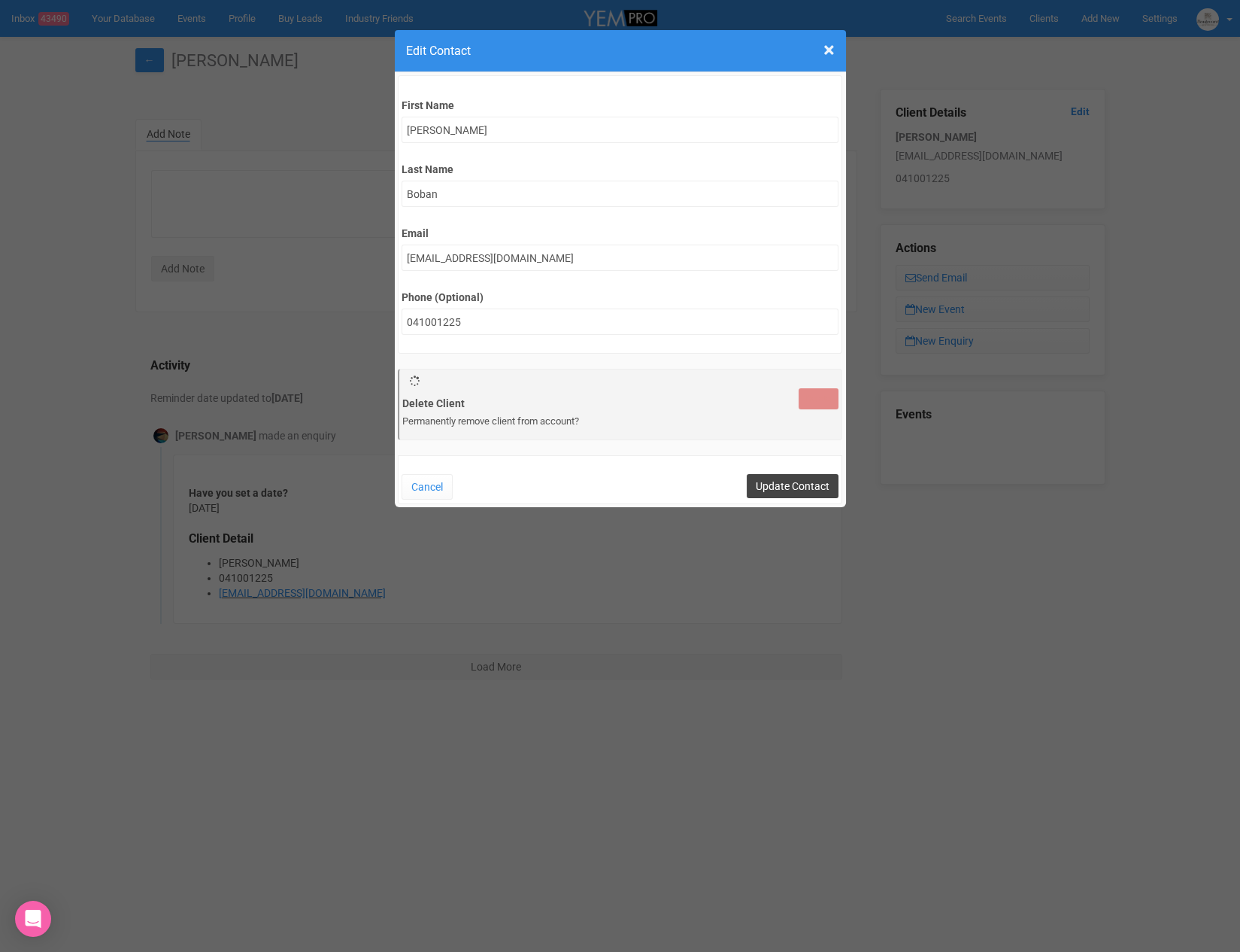
click at [757, 479] on input "Update Contact" at bounding box center [792, 486] width 91 height 24
type input "Save"
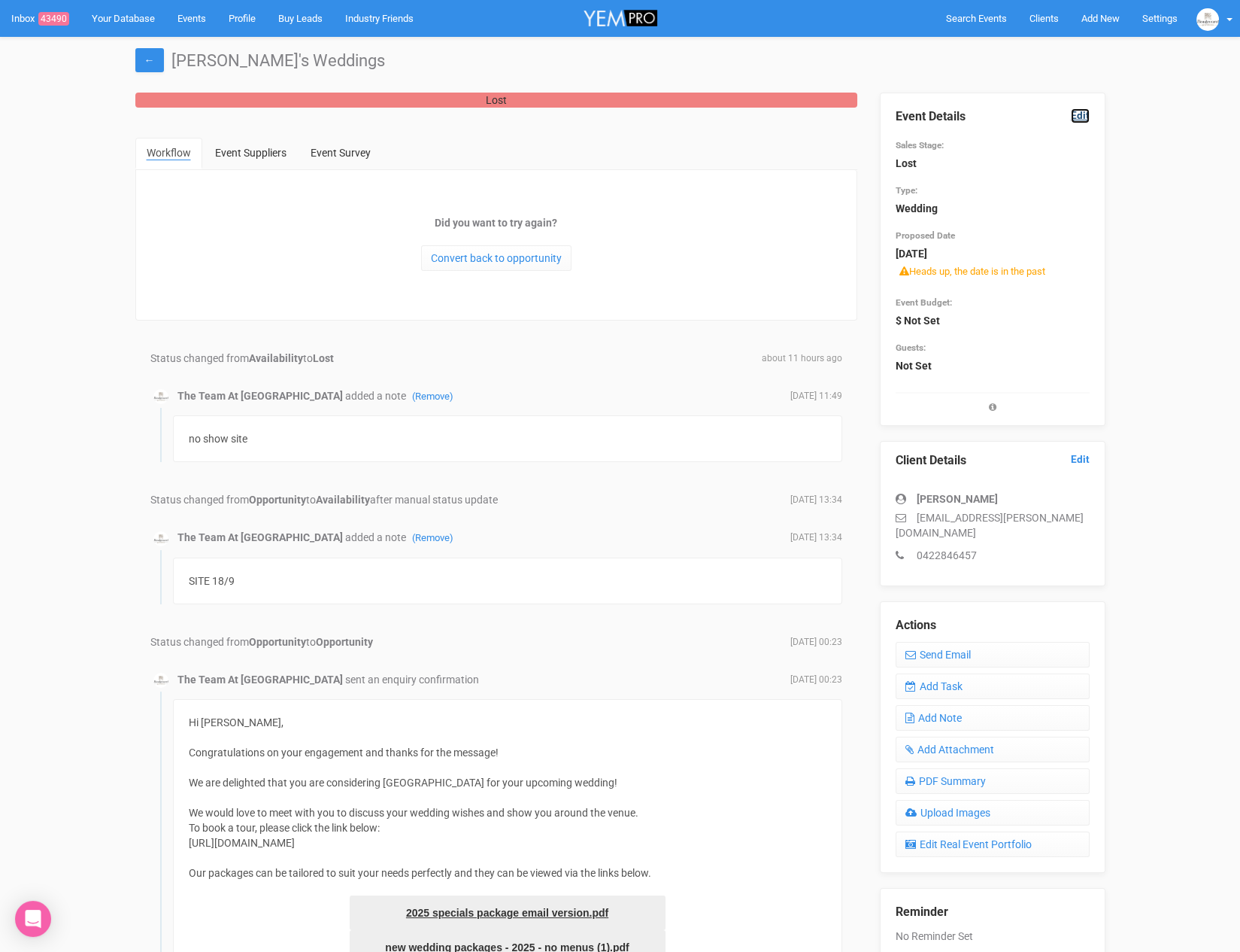
click at [1080, 111] on link "Edit" at bounding box center [1080, 116] width 19 height 15
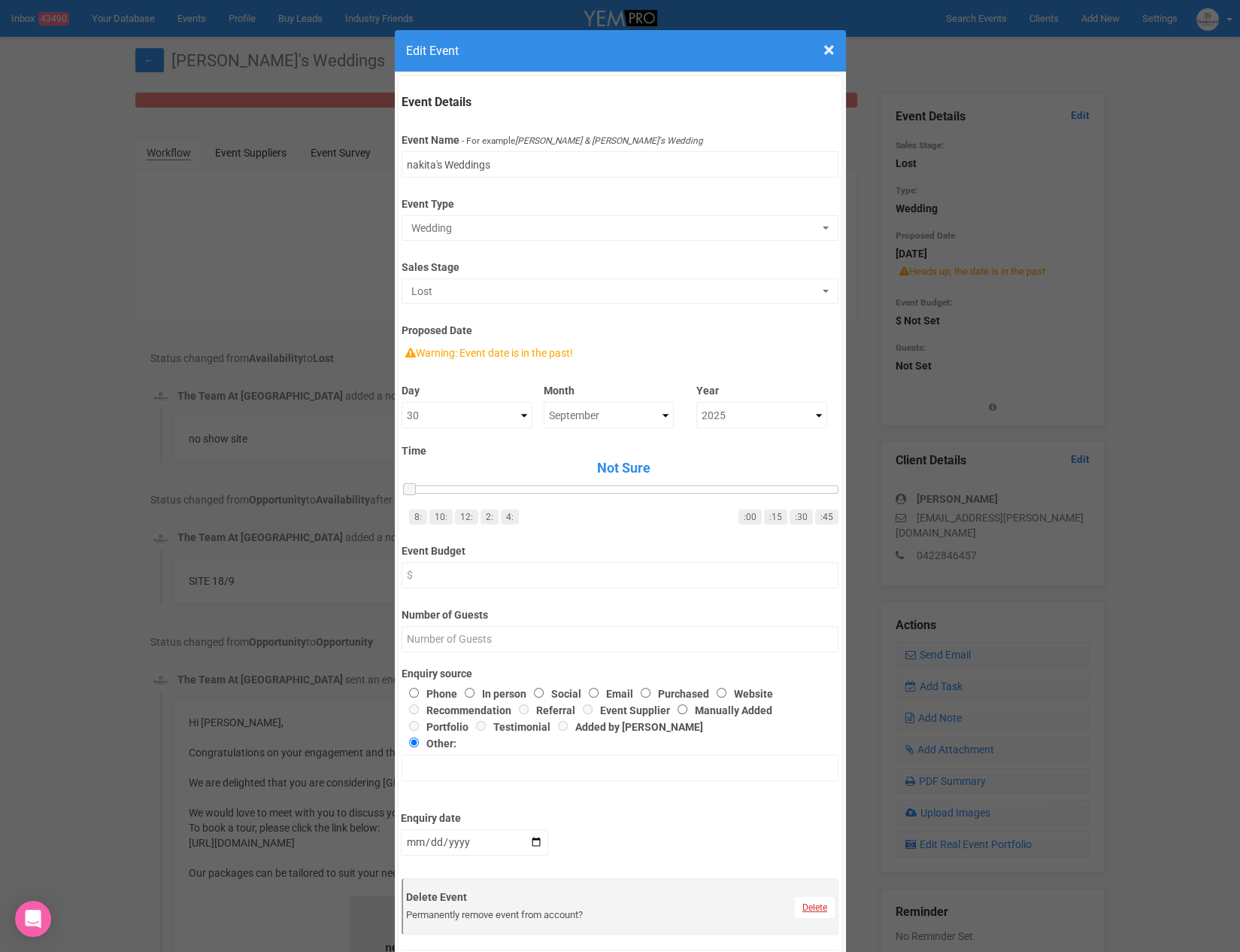
click at [811, 908] on link "Delete" at bounding box center [815, 907] width 40 height 21
click at [829, 869] on link "Confirm" at bounding box center [826, 870] width 47 height 21
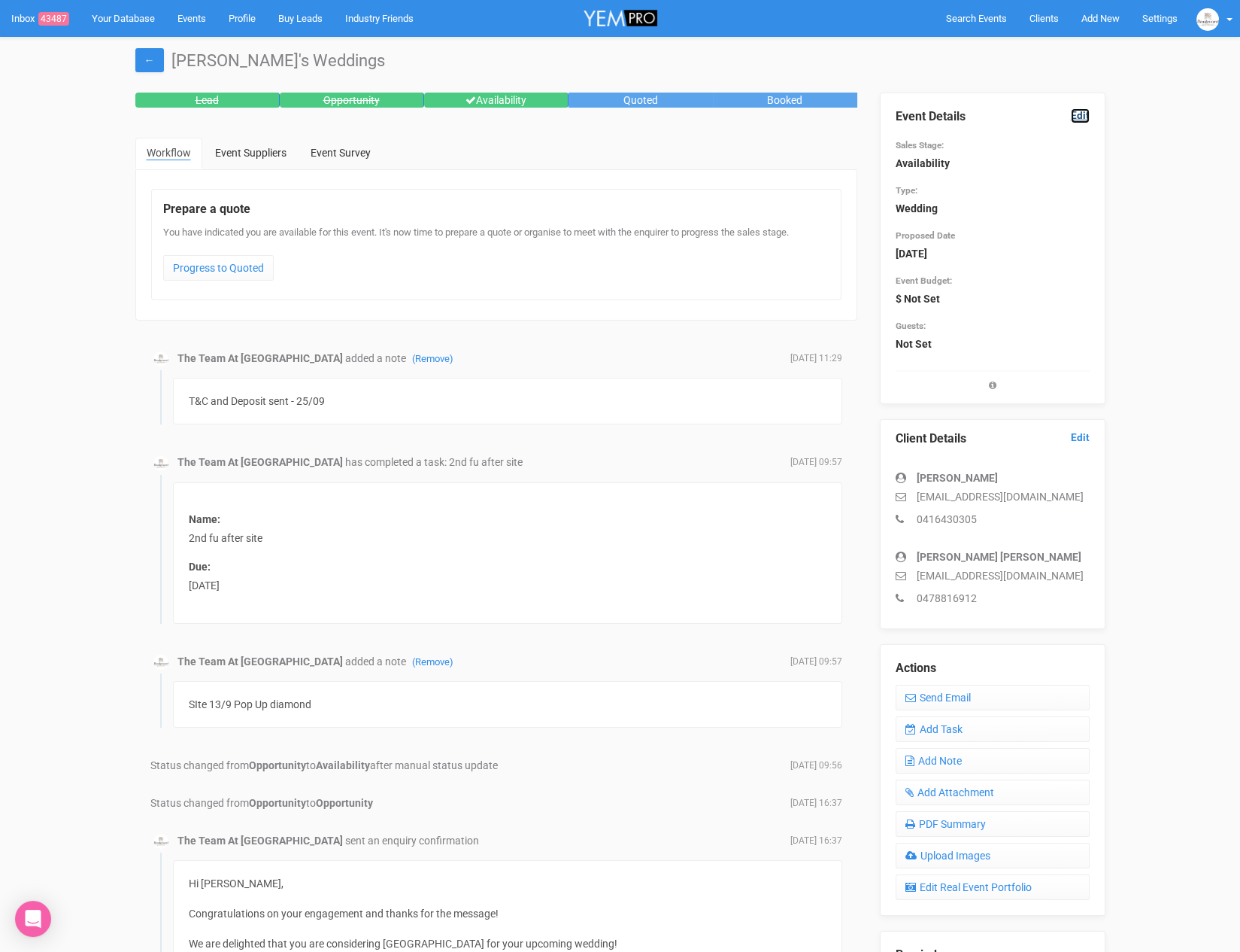
click at [1080, 118] on link "Edit" at bounding box center [1080, 116] width 19 height 15
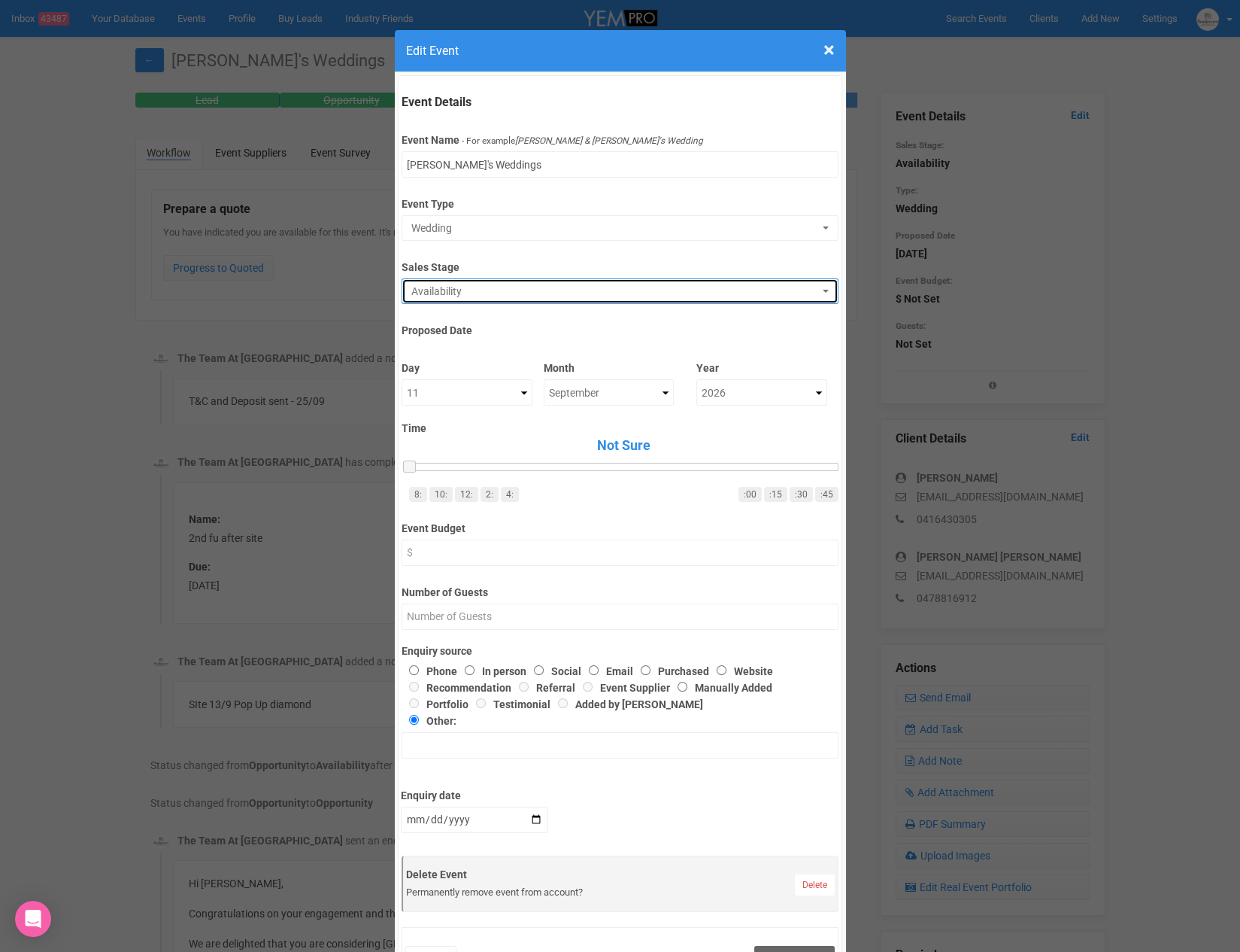
click at [521, 286] on span "Availability" at bounding box center [615, 291] width 408 height 15
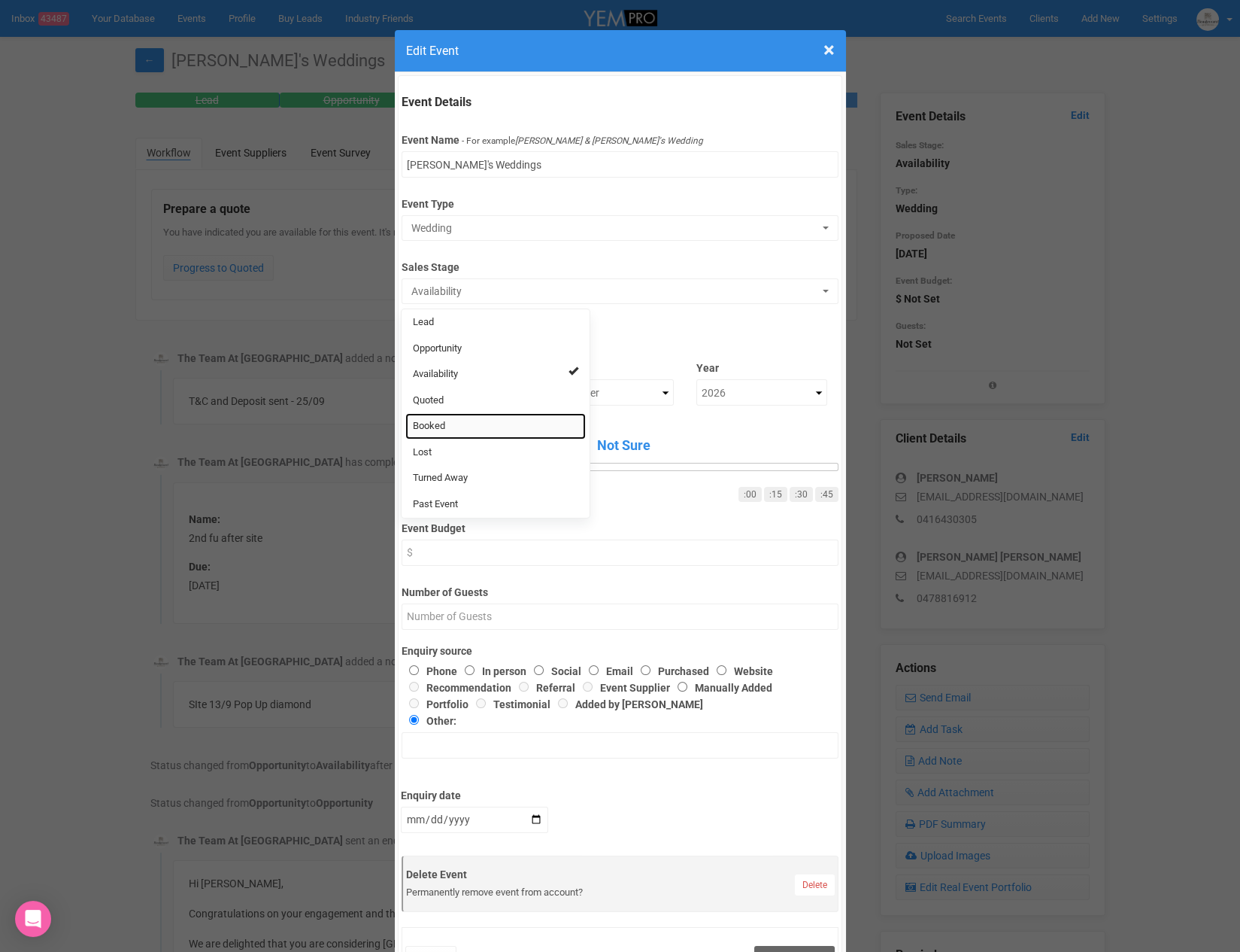
click at [491, 425] on link "Booked" at bounding box center [495, 426] width 180 height 27
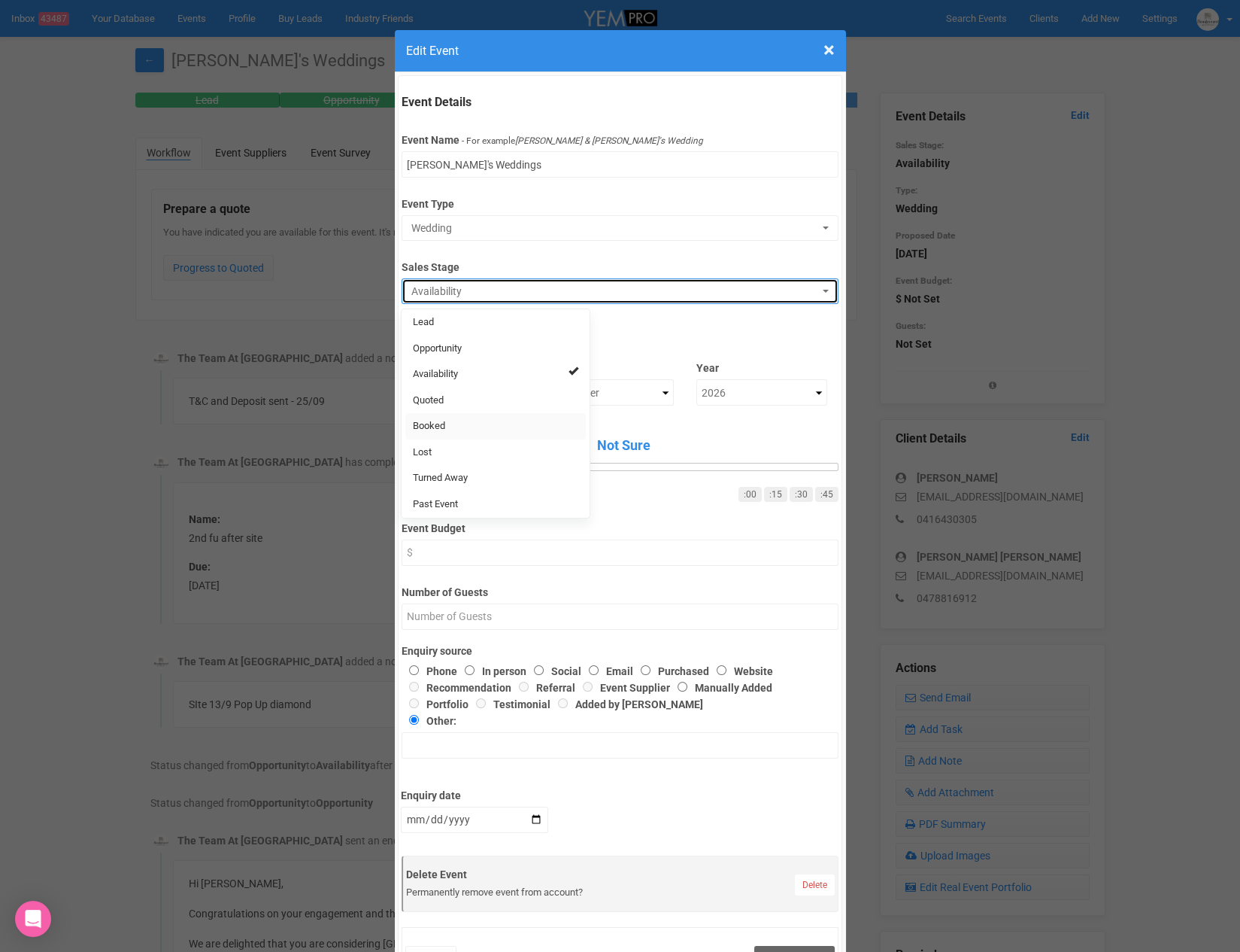
select select "2"
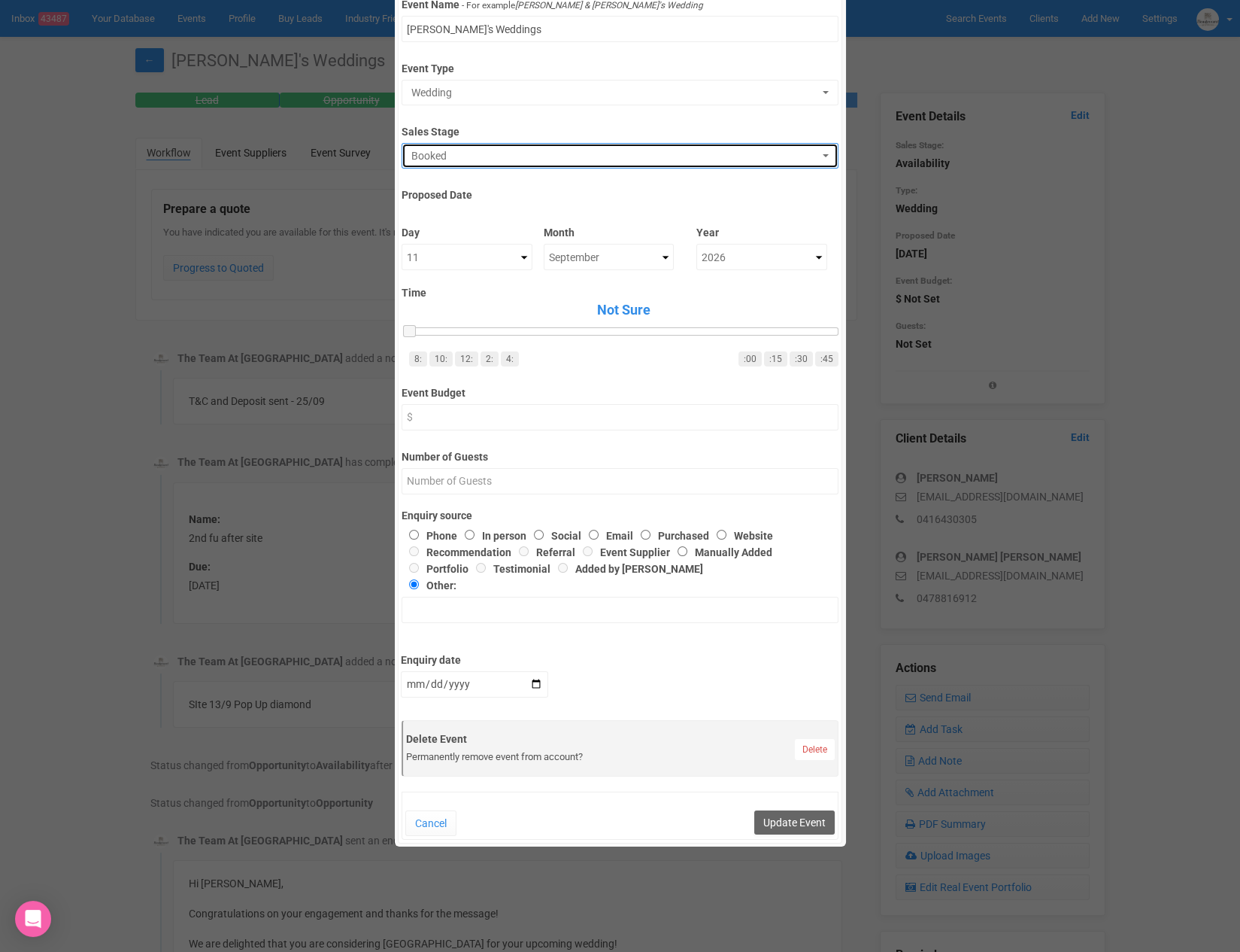
scroll to position [136, 0]
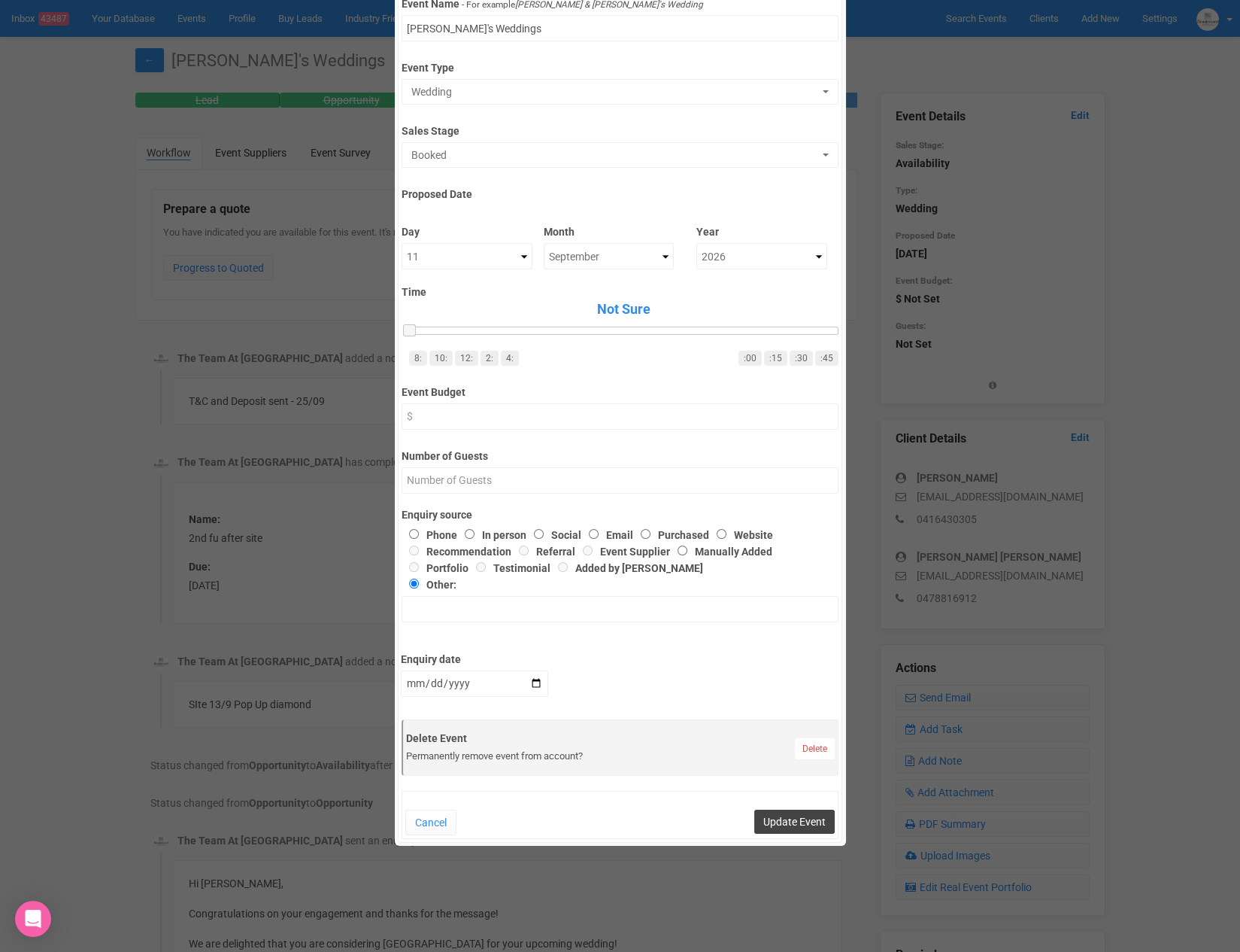
click at [811, 824] on button "Update Event" at bounding box center [794, 822] width 80 height 24
